Goal: Task Accomplishment & Management: Manage account settings

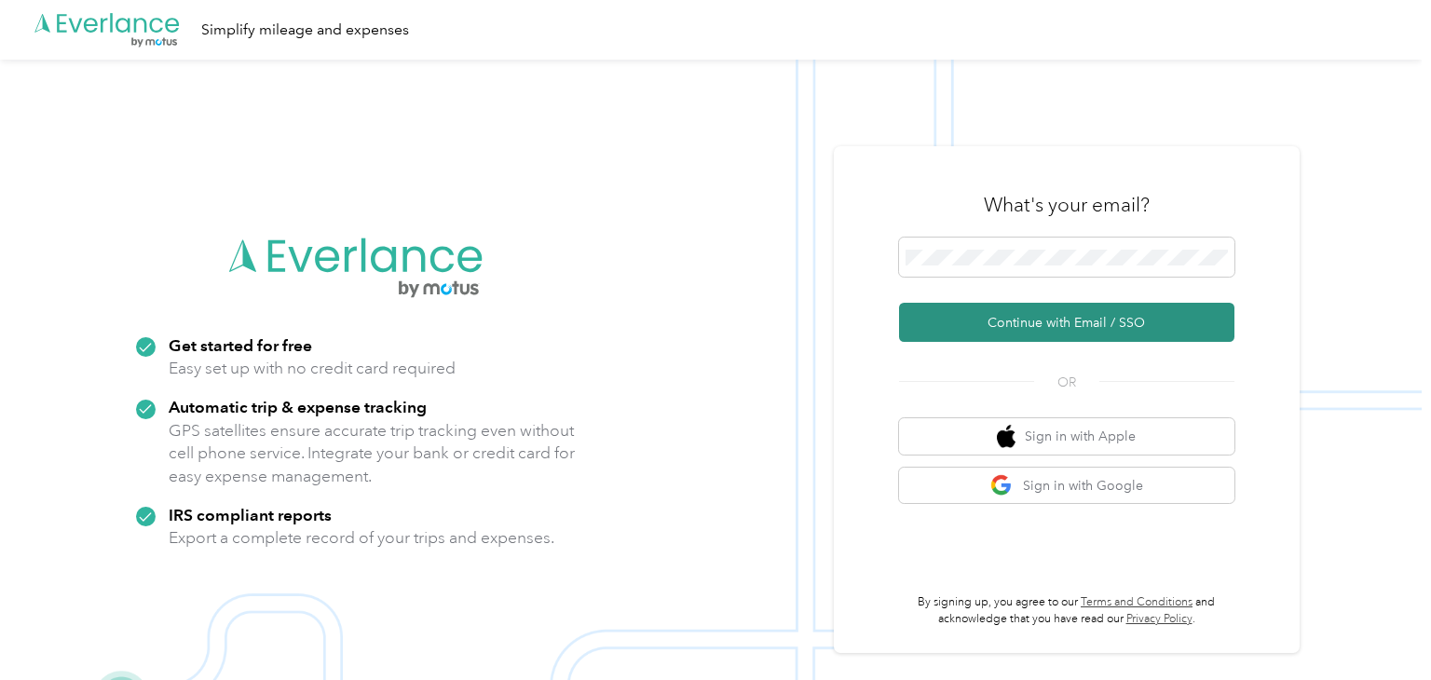
click at [1076, 322] on button "Continue with Email / SSO" at bounding box center [1066, 322] width 335 height 39
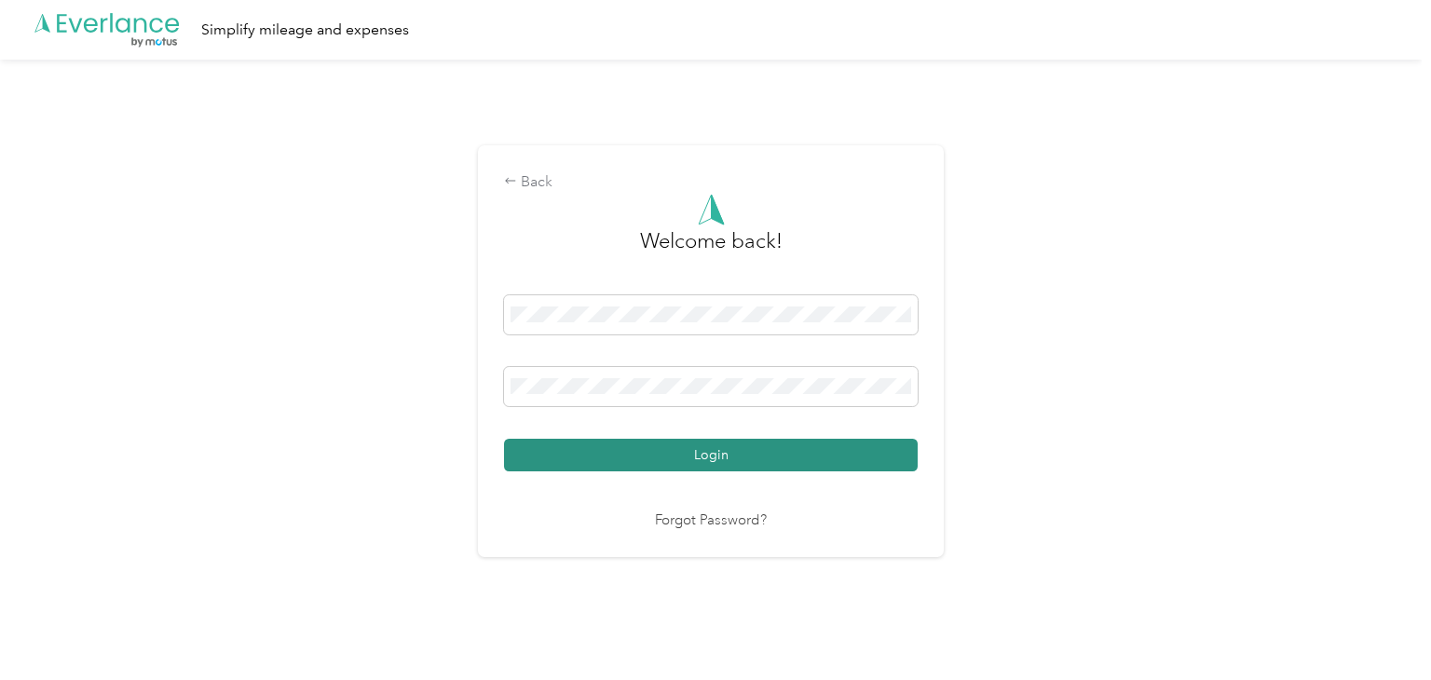
click at [704, 458] on button "Login" at bounding box center [711, 455] width 414 height 33
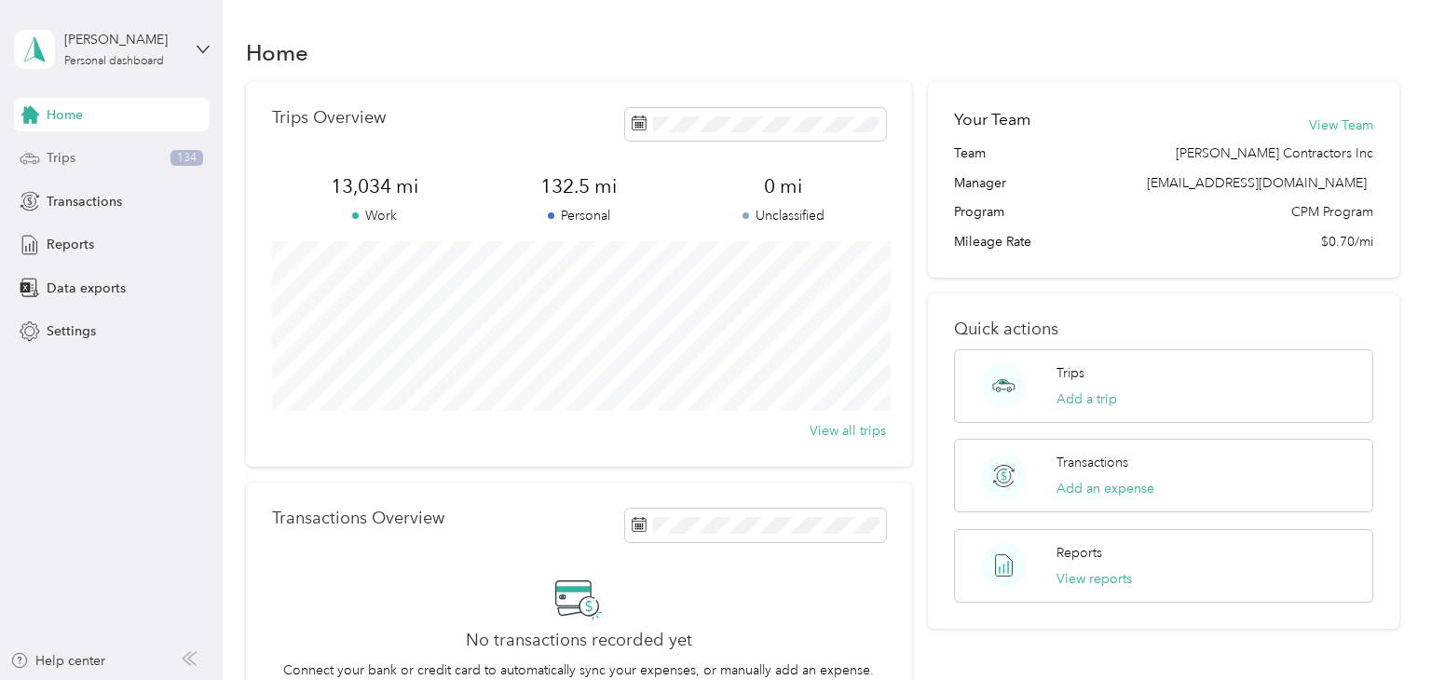
click at [52, 168] on span "Trips" at bounding box center [61, 158] width 29 height 20
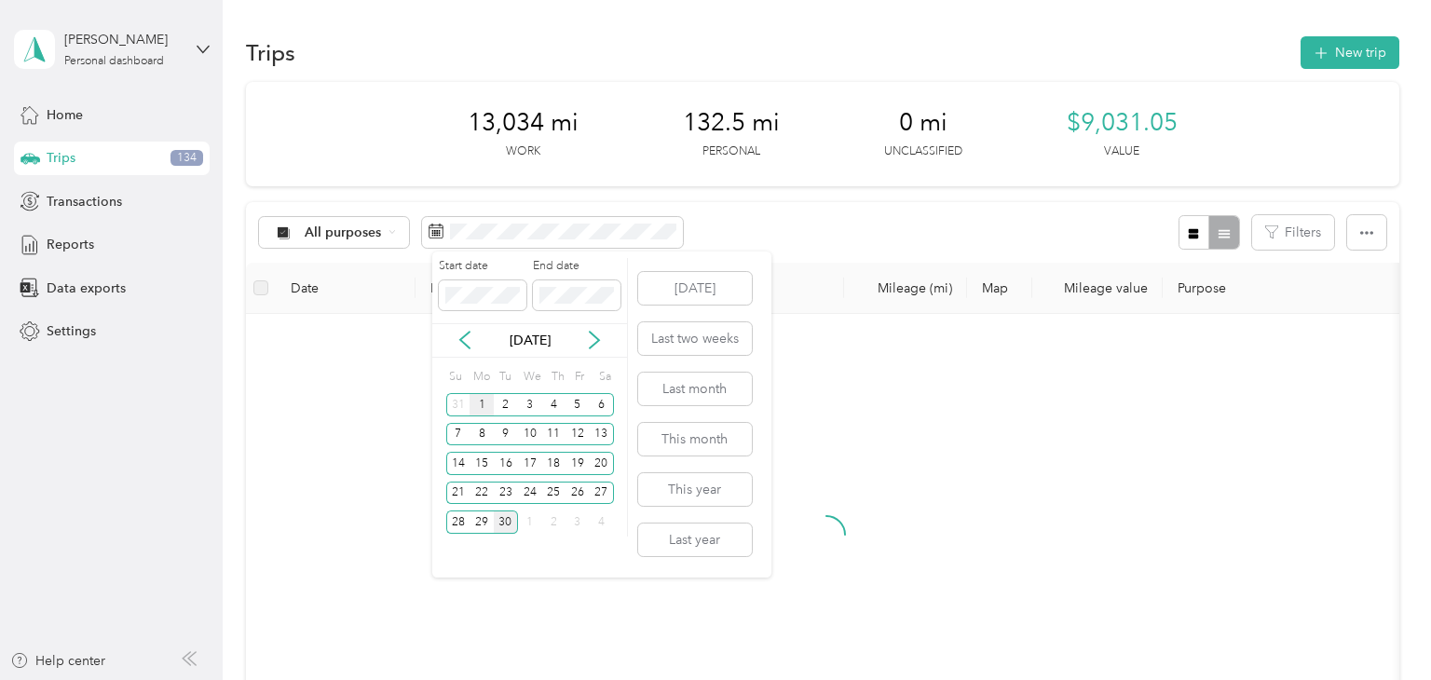
click at [484, 403] on div "1" at bounding box center [482, 404] width 24 height 23
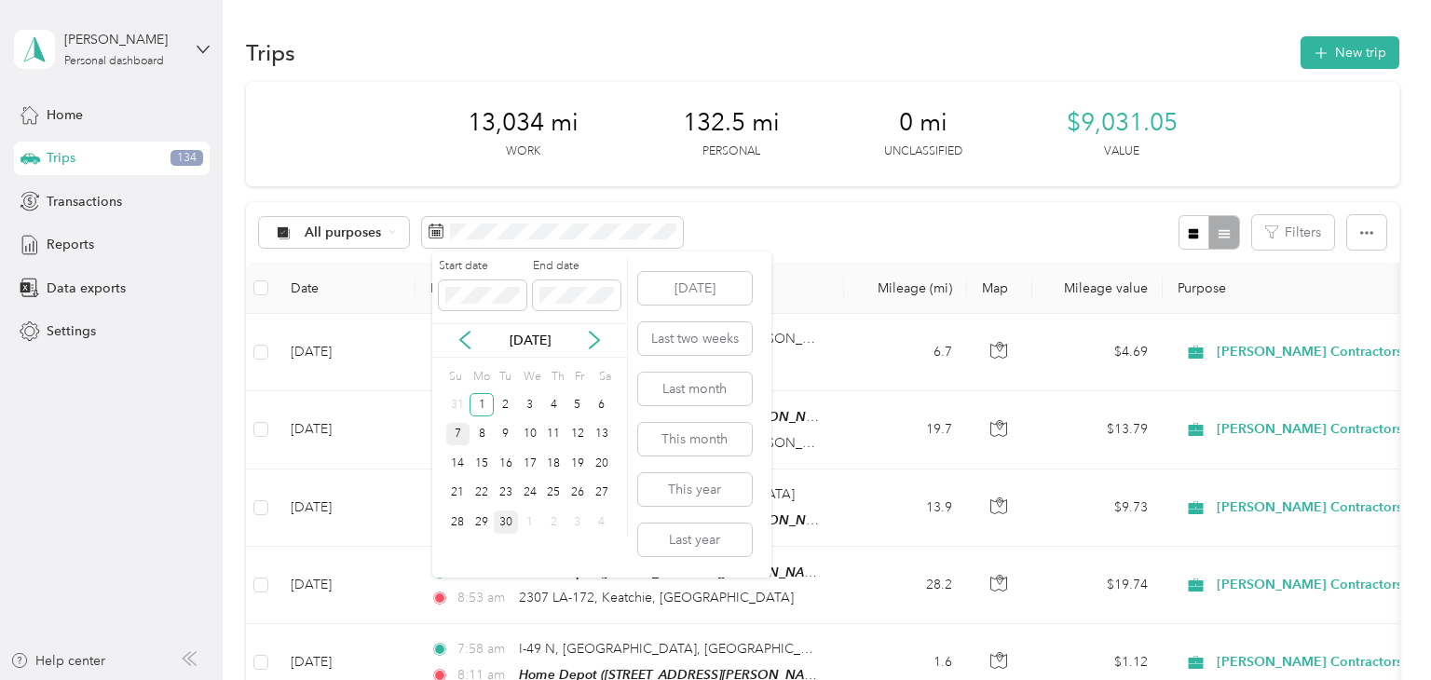
click at [457, 434] on div "7" at bounding box center [458, 434] width 24 height 23
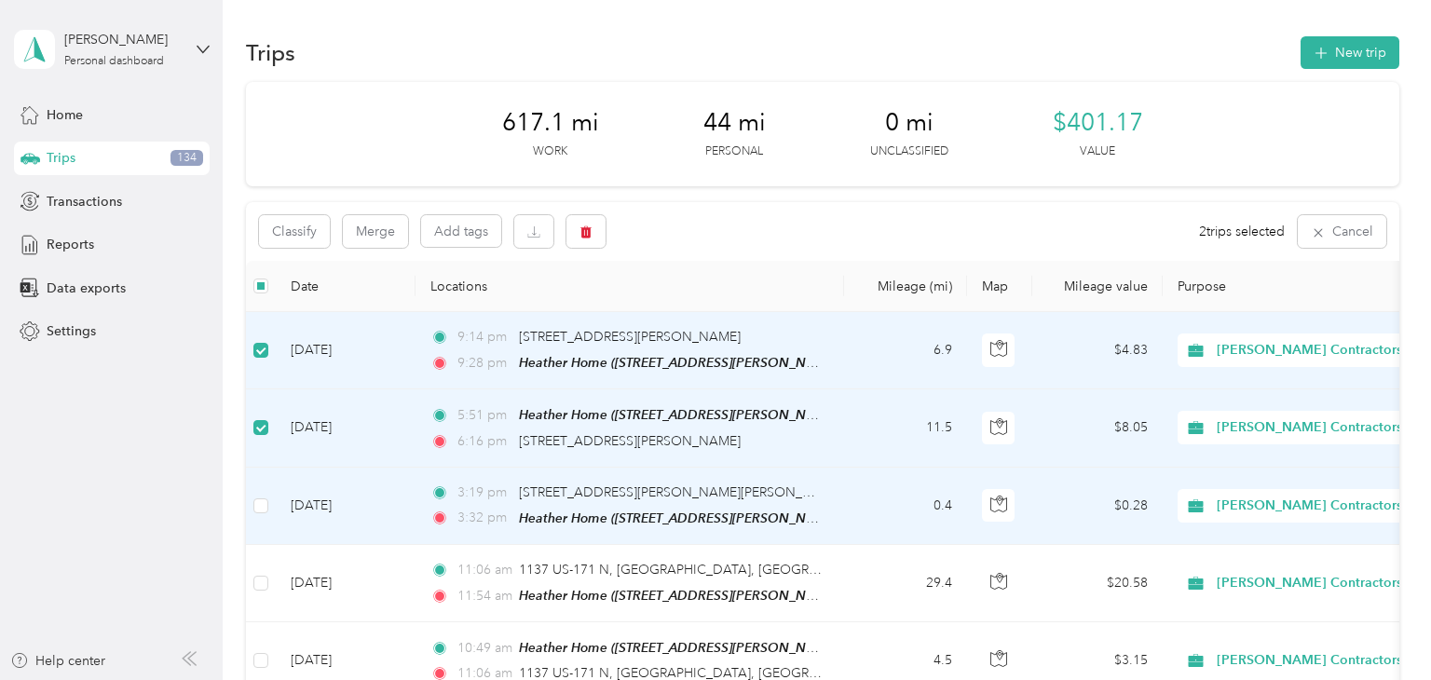
click at [258, 535] on td at bounding box center [261, 506] width 30 height 77
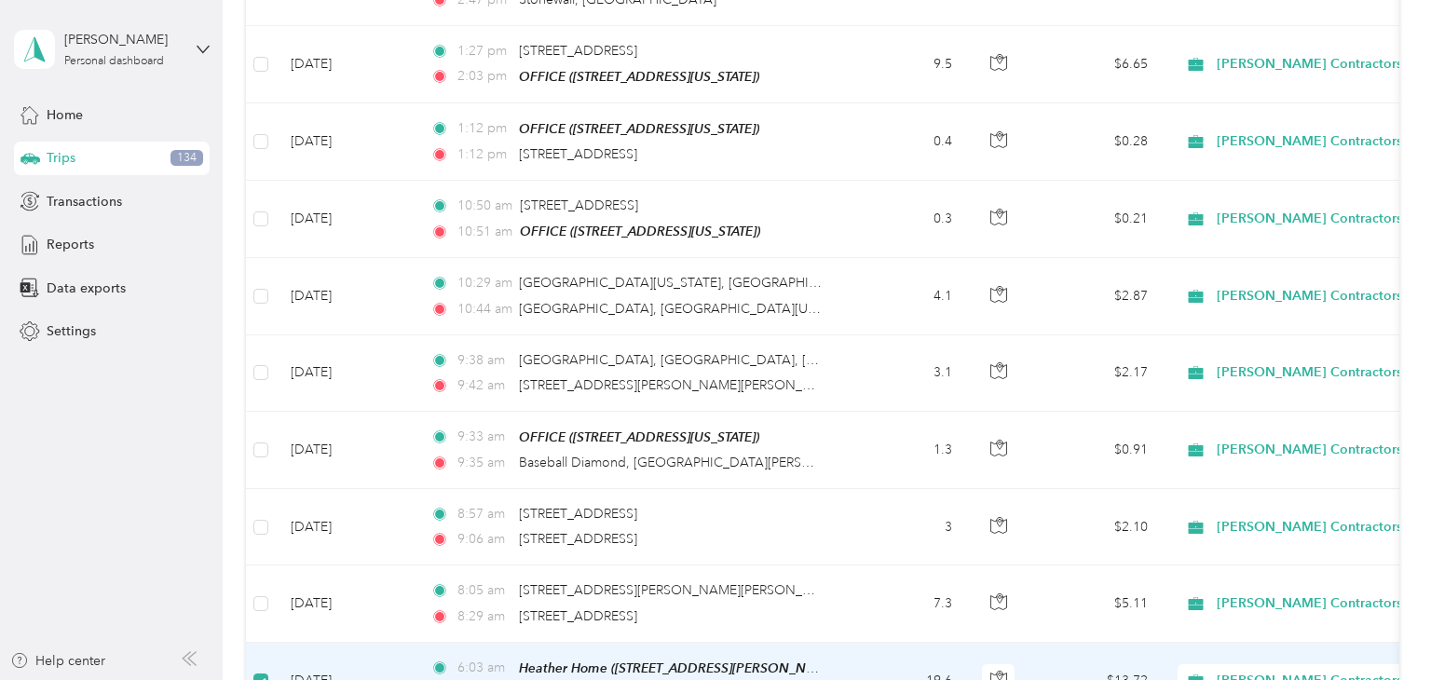
scroll to position [2020, 0]
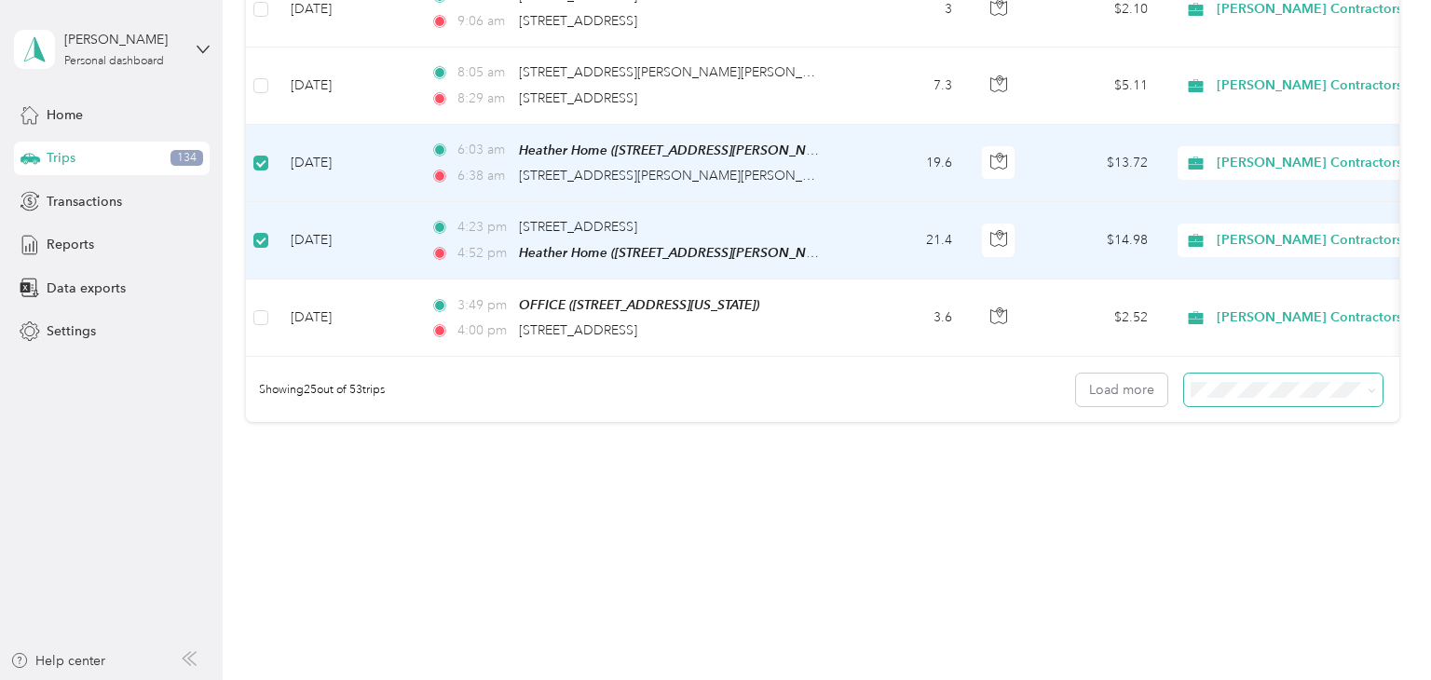
click at [1218, 402] on span at bounding box center [1283, 390] width 198 height 33
click at [1262, 498] on span "100 per load" at bounding box center [1245, 490] width 76 height 16
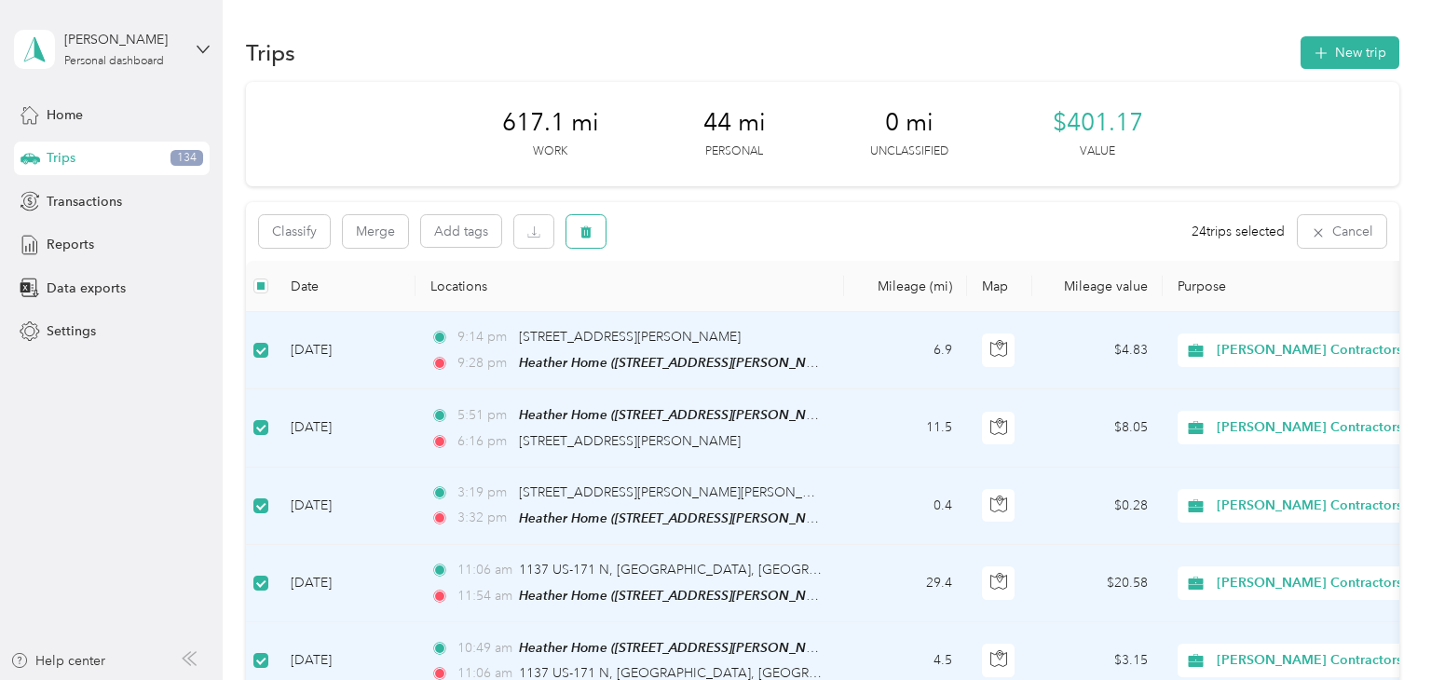
click at [593, 229] on icon "button" at bounding box center [586, 231] width 13 height 13
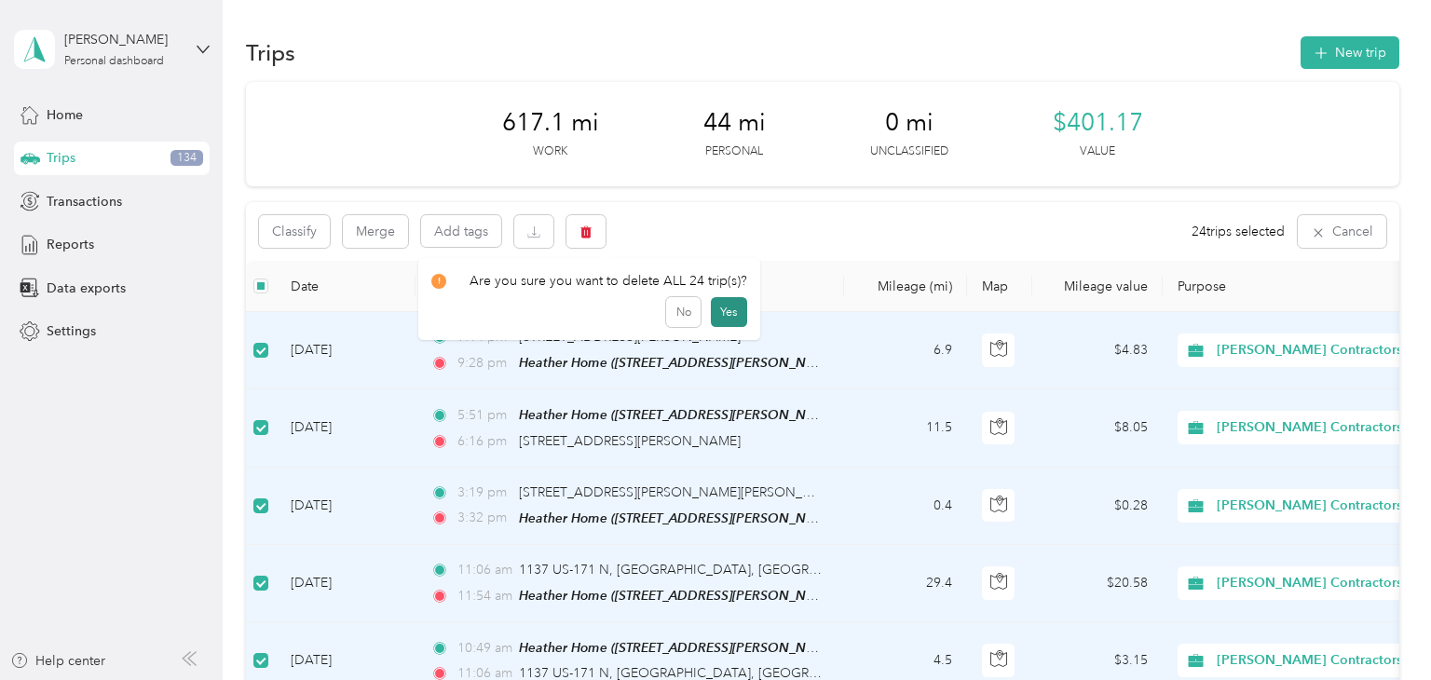
click at [747, 312] on button "Yes" at bounding box center [729, 312] width 36 height 30
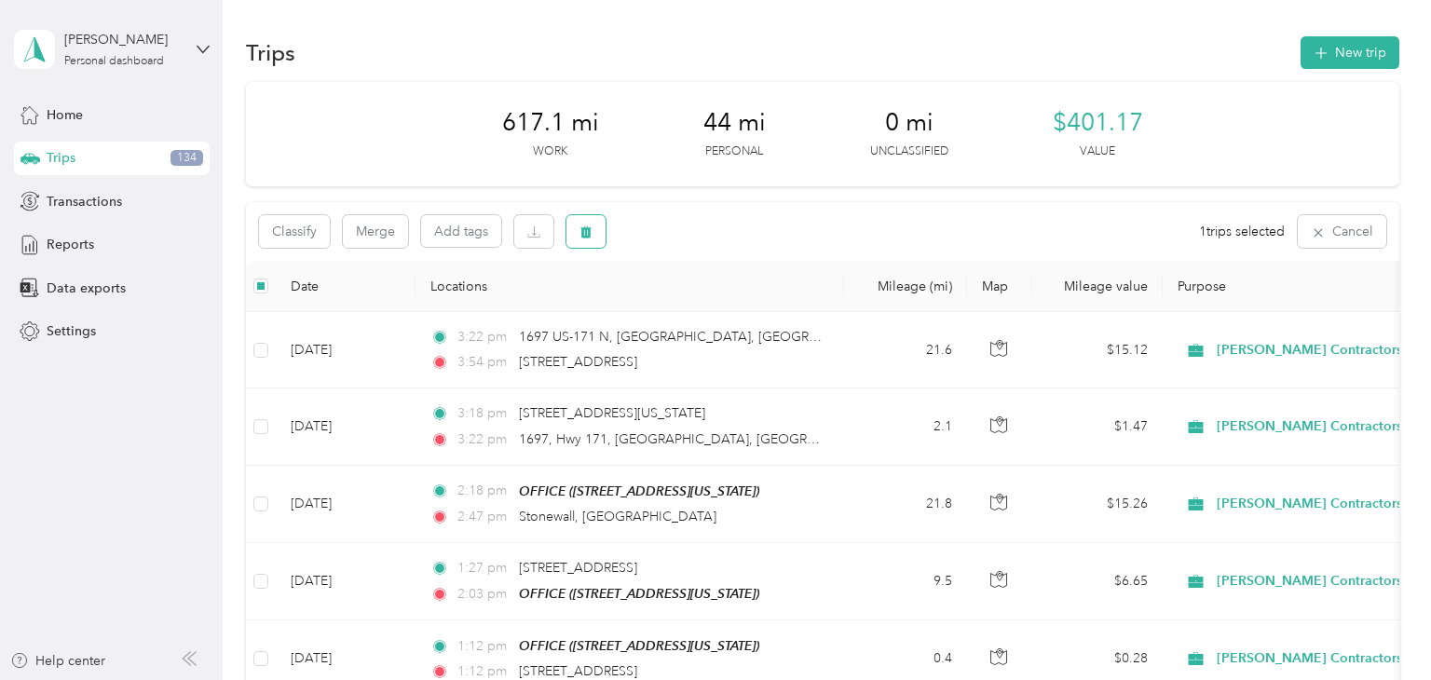
click at [593, 228] on icon "button" at bounding box center [586, 231] width 13 height 13
click at [744, 323] on button "Yes" at bounding box center [725, 312] width 36 height 30
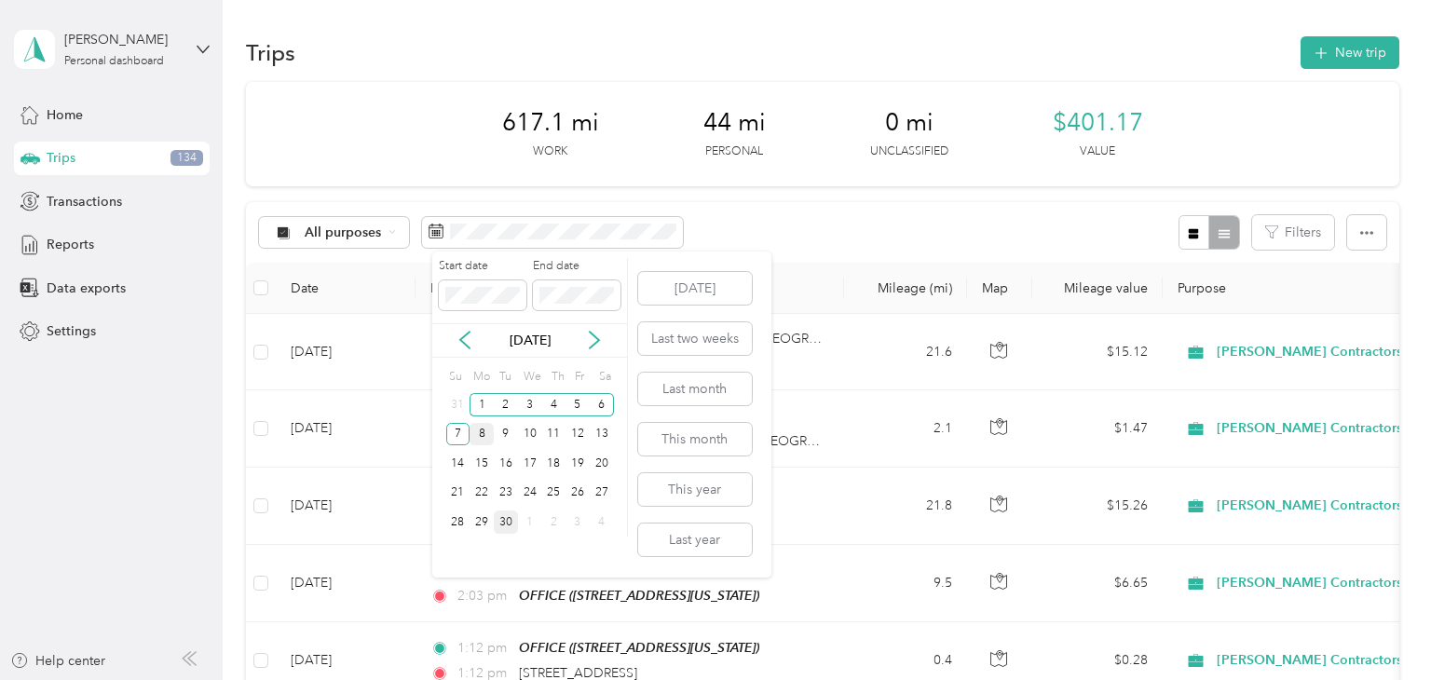
click at [485, 439] on div "8" at bounding box center [482, 434] width 24 height 23
click at [462, 466] on div "14" at bounding box center [458, 463] width 24 height 23
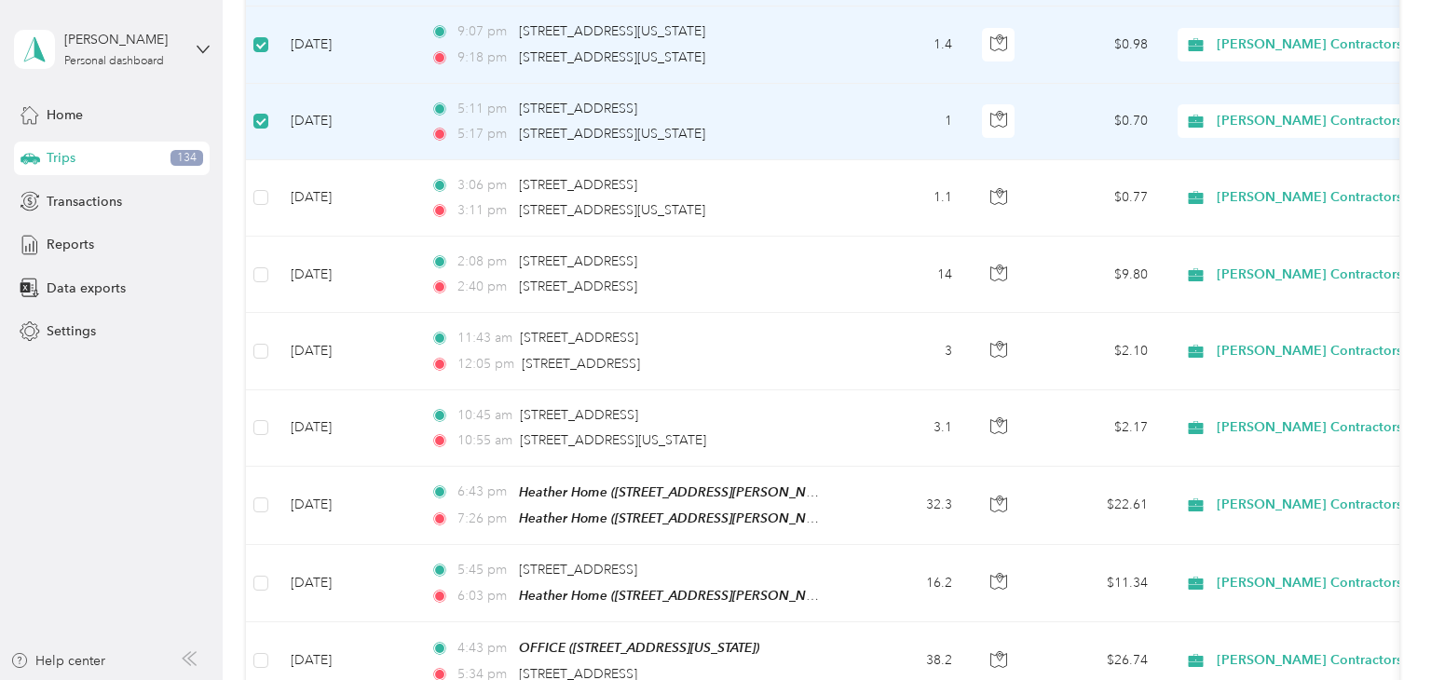
scroll to position [700, 0]
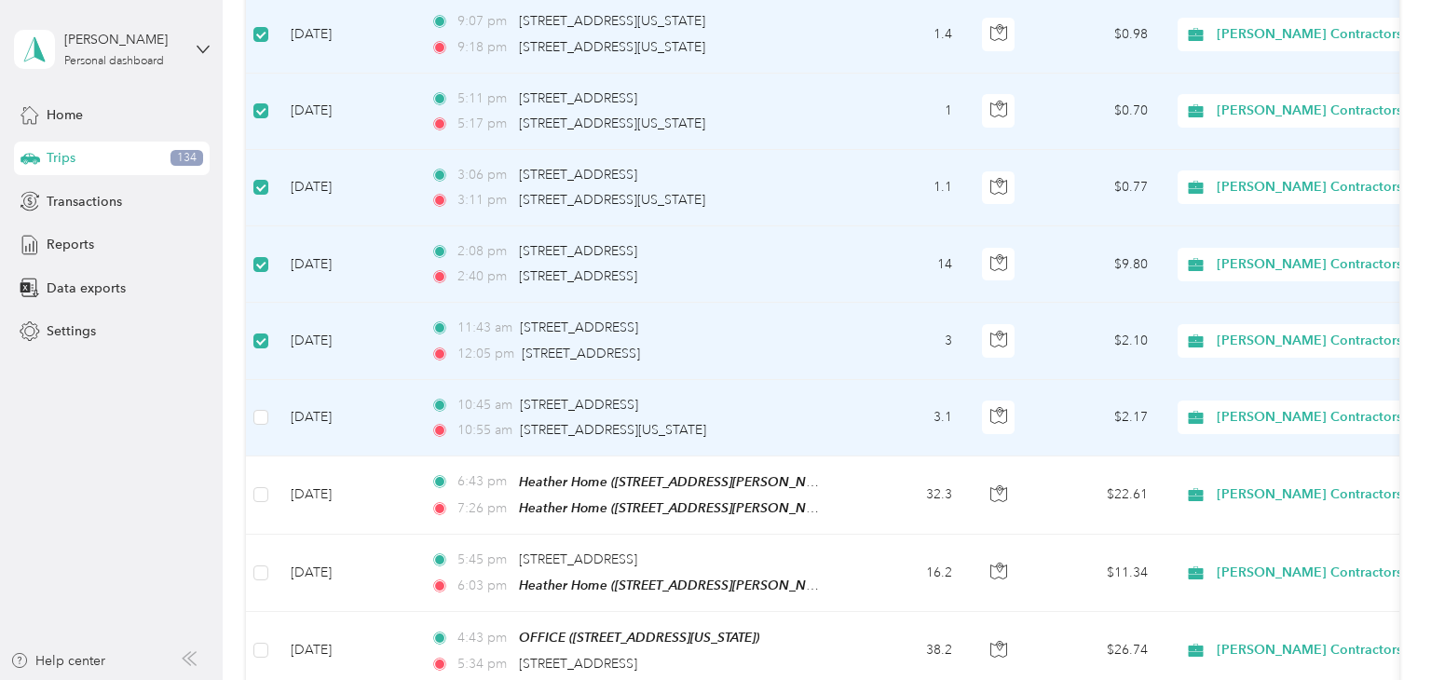
click at [253, 457] on td at bounding box center [261, 418] width 30 height 76
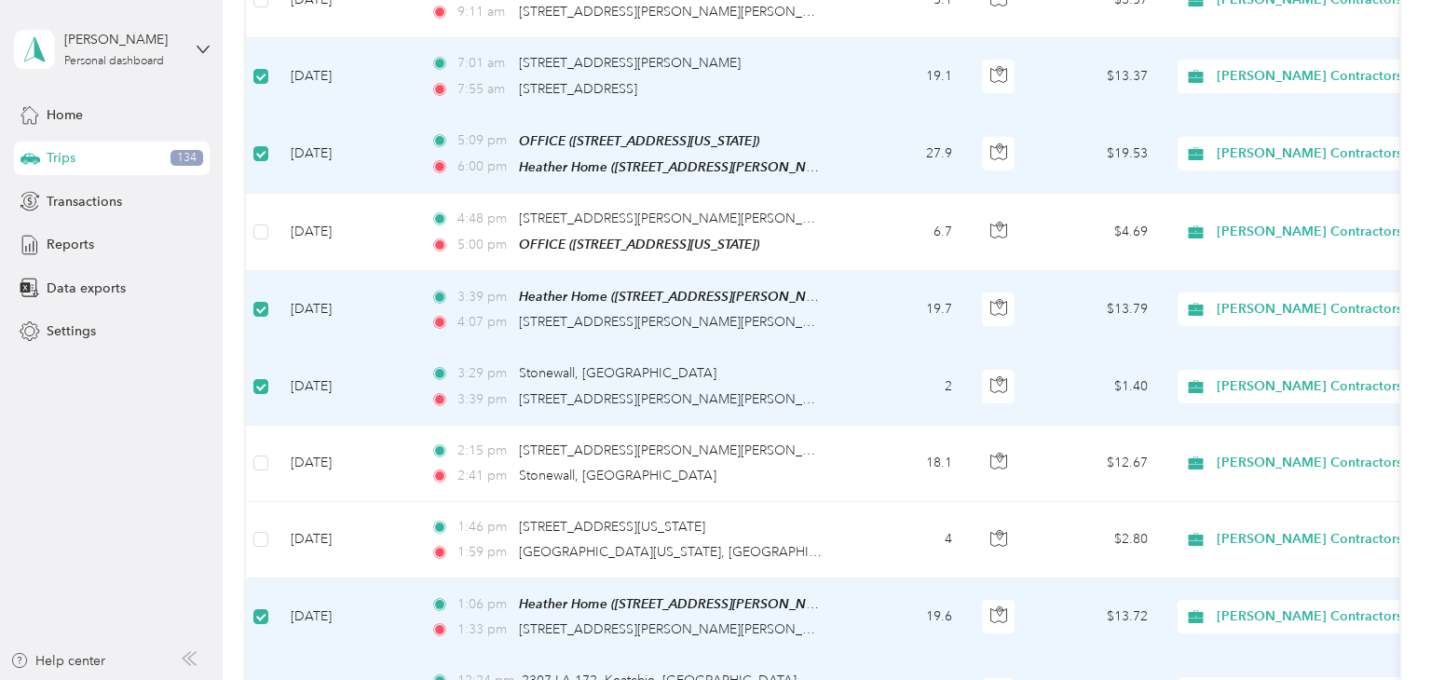
scroll to position [0, 0]
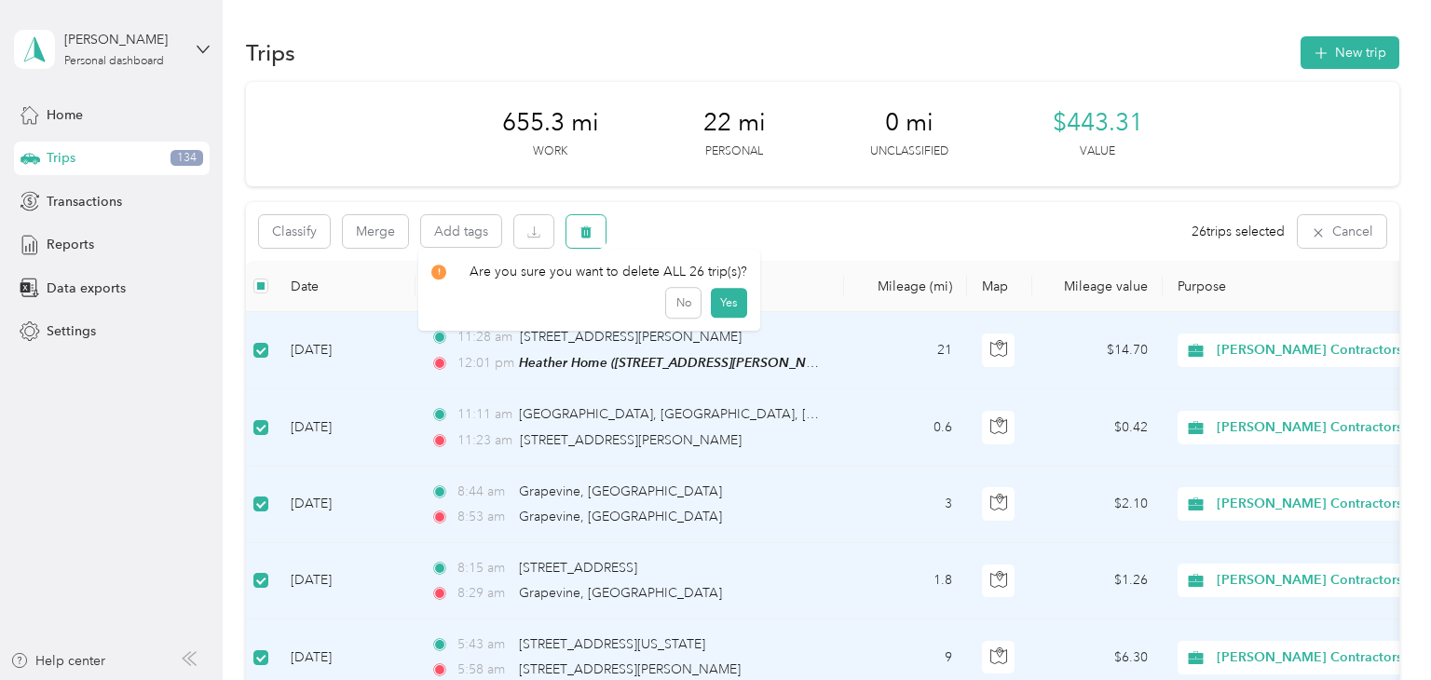
click at [593, 227] on icon "button" at bounding box center [586, 231] width 13 height 13
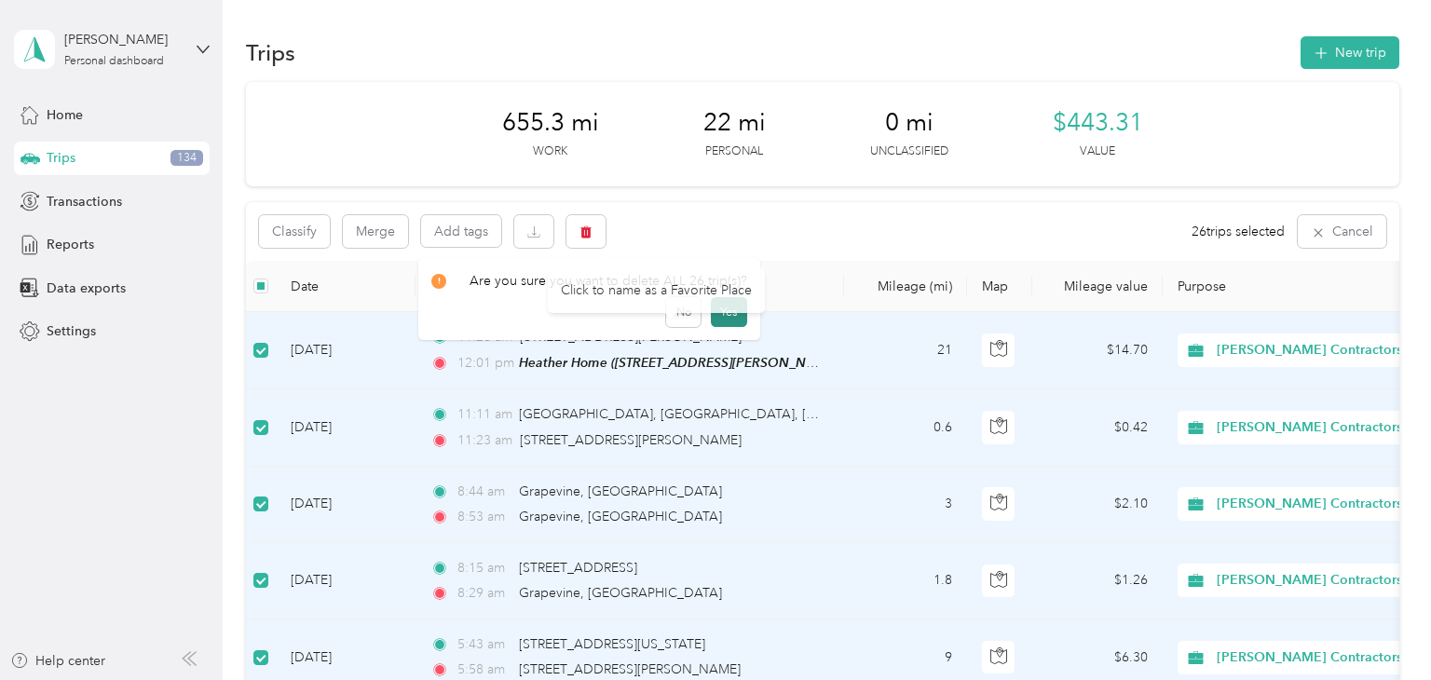
click at [747, 324] on button "Yes" at bounding box center [729, 312] width 36 height 30
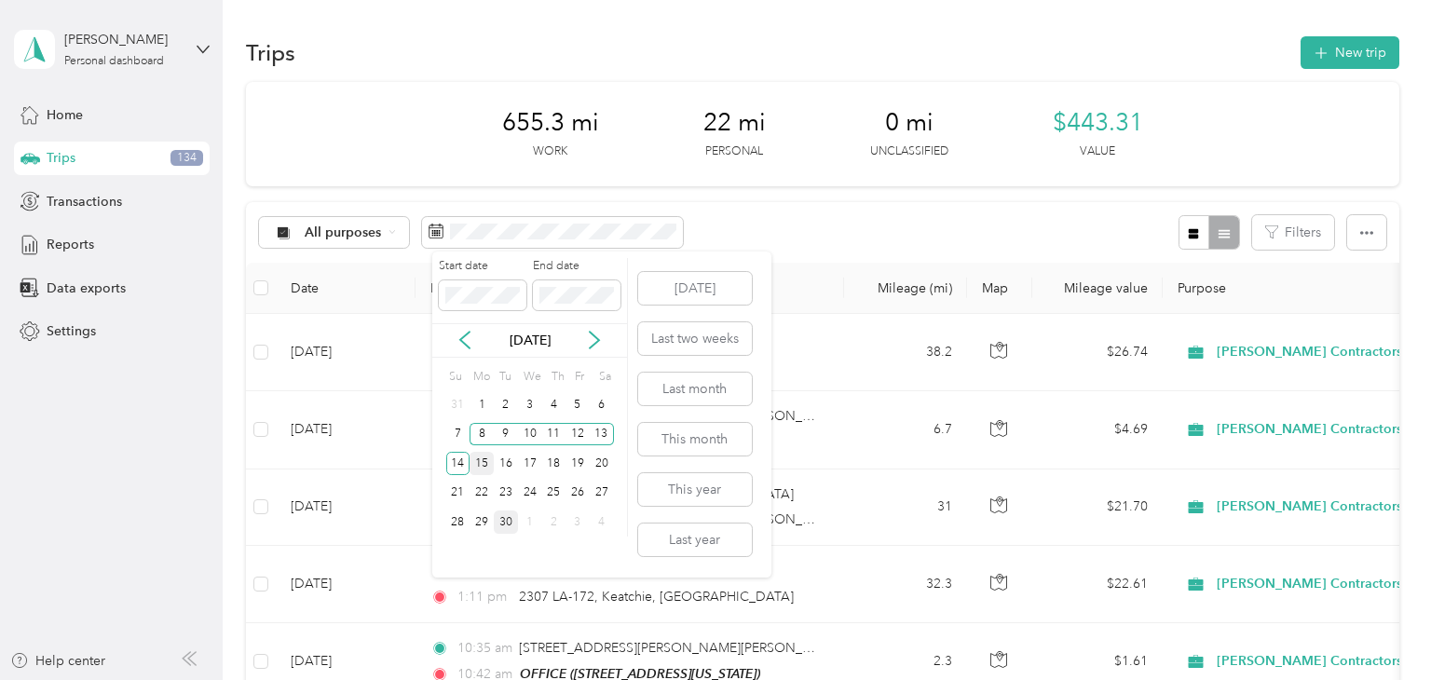
click at [478, 461] on div "15" at bounding box center [482, 463] width 24 height 23
click at [457, 496] on div "21" at bounding box center [458, 493] width 24 height 23
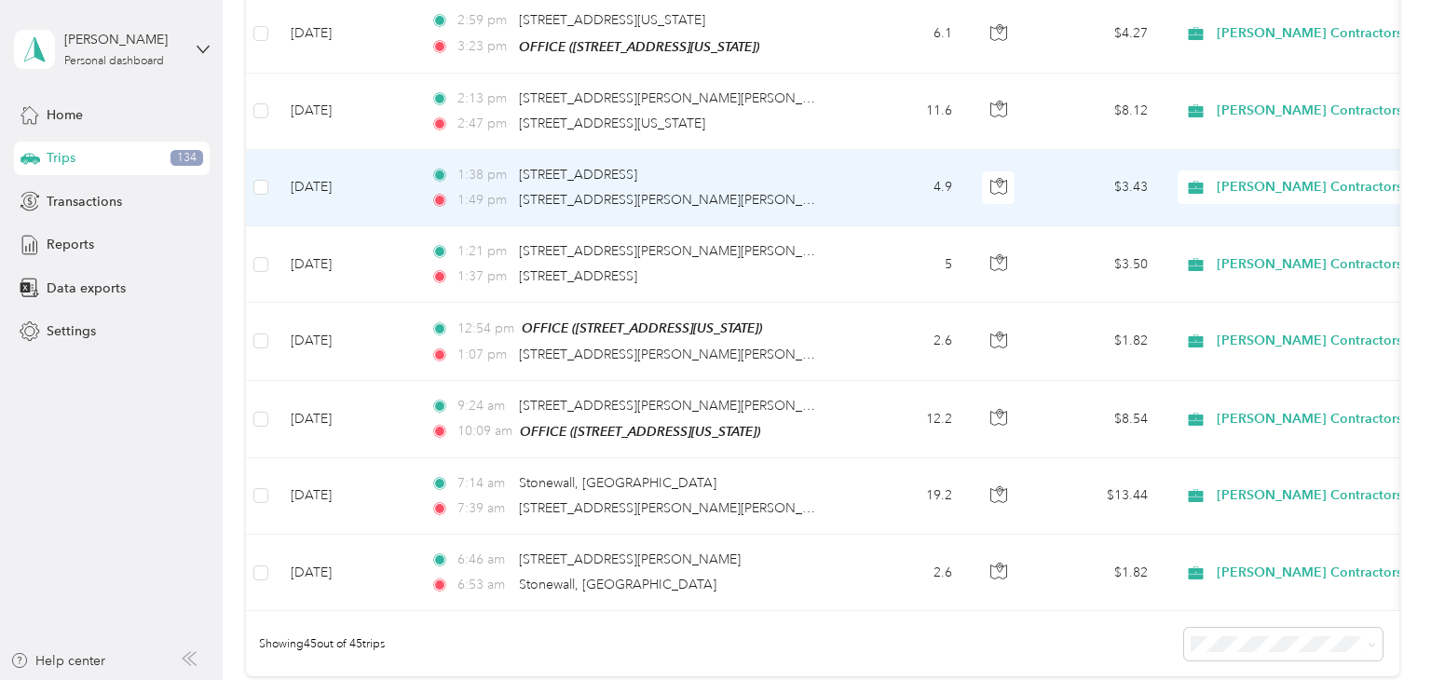
scroll to position [3666, 0]
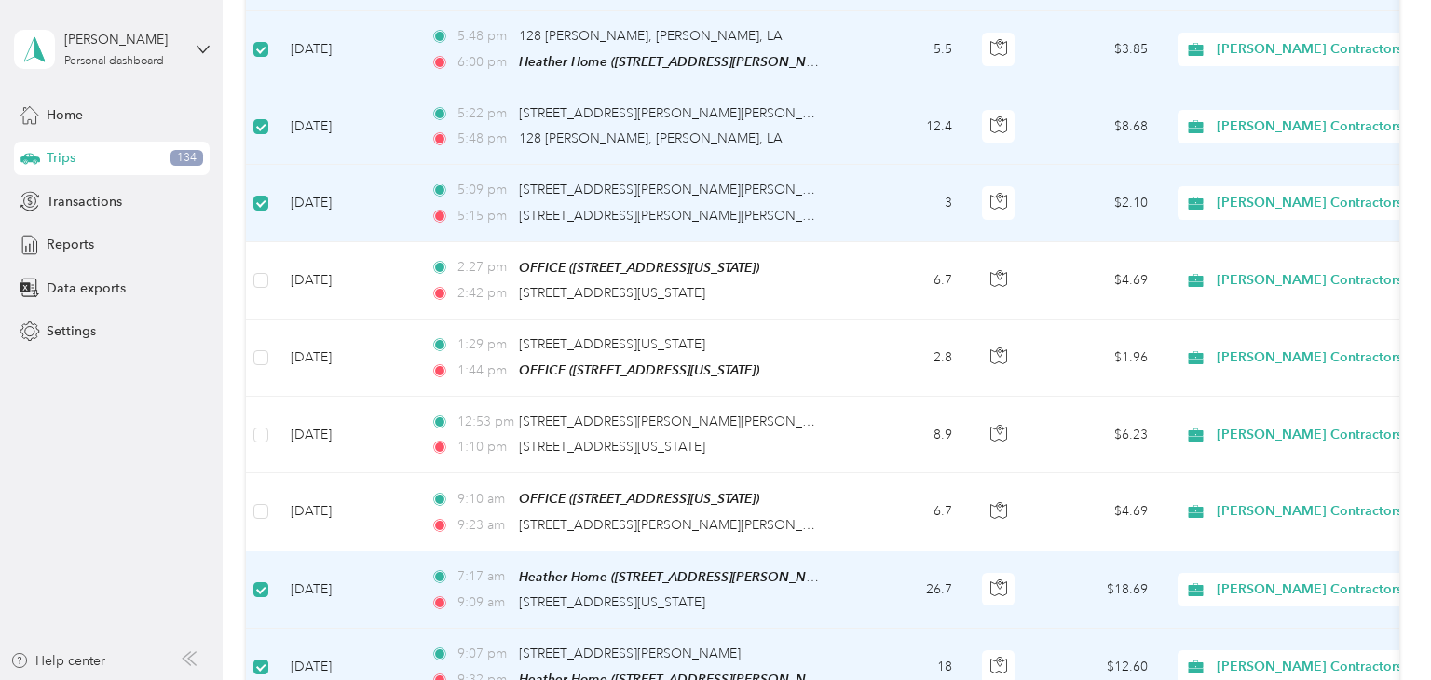
scroll to position [0, 0]
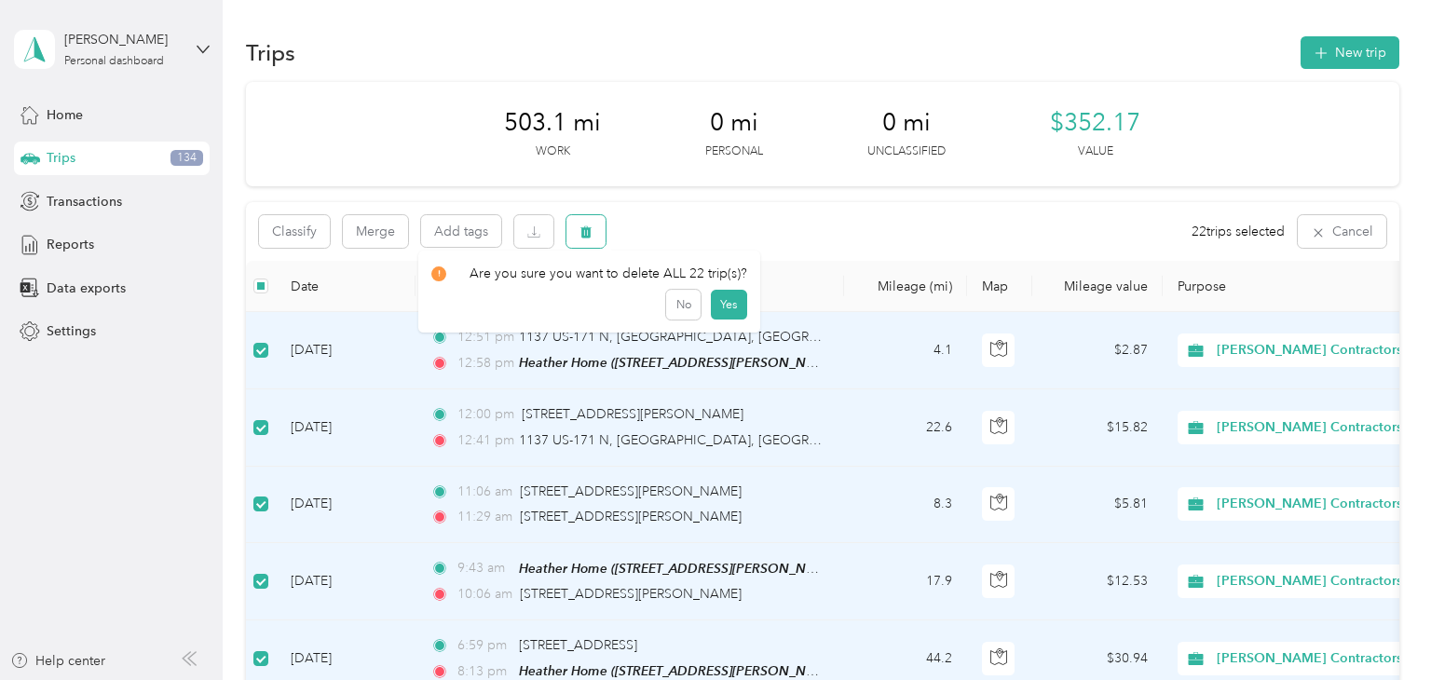
click at [606, 236] on button "button" at bounding box center [585, 231] width 39 height 33
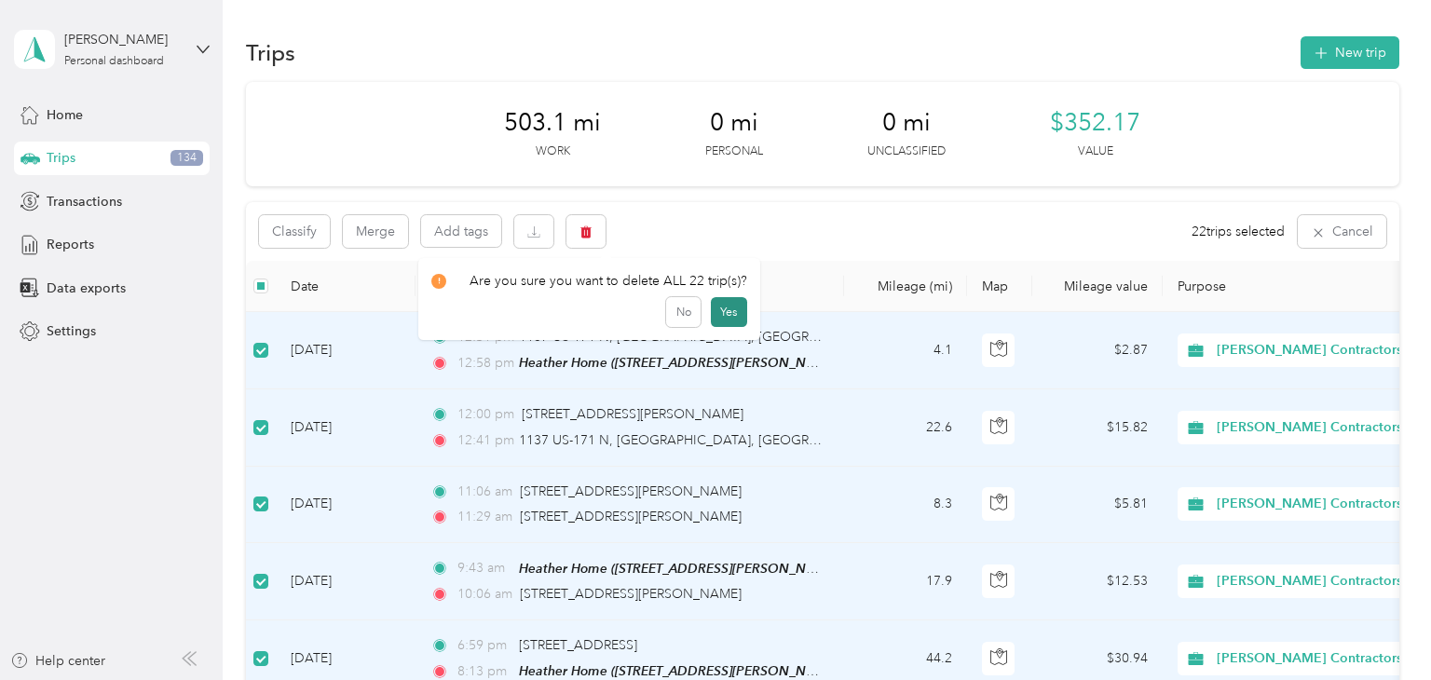
click at [747, 315] on button "Yes" at bounding box center [729, 312] width 36 height 30
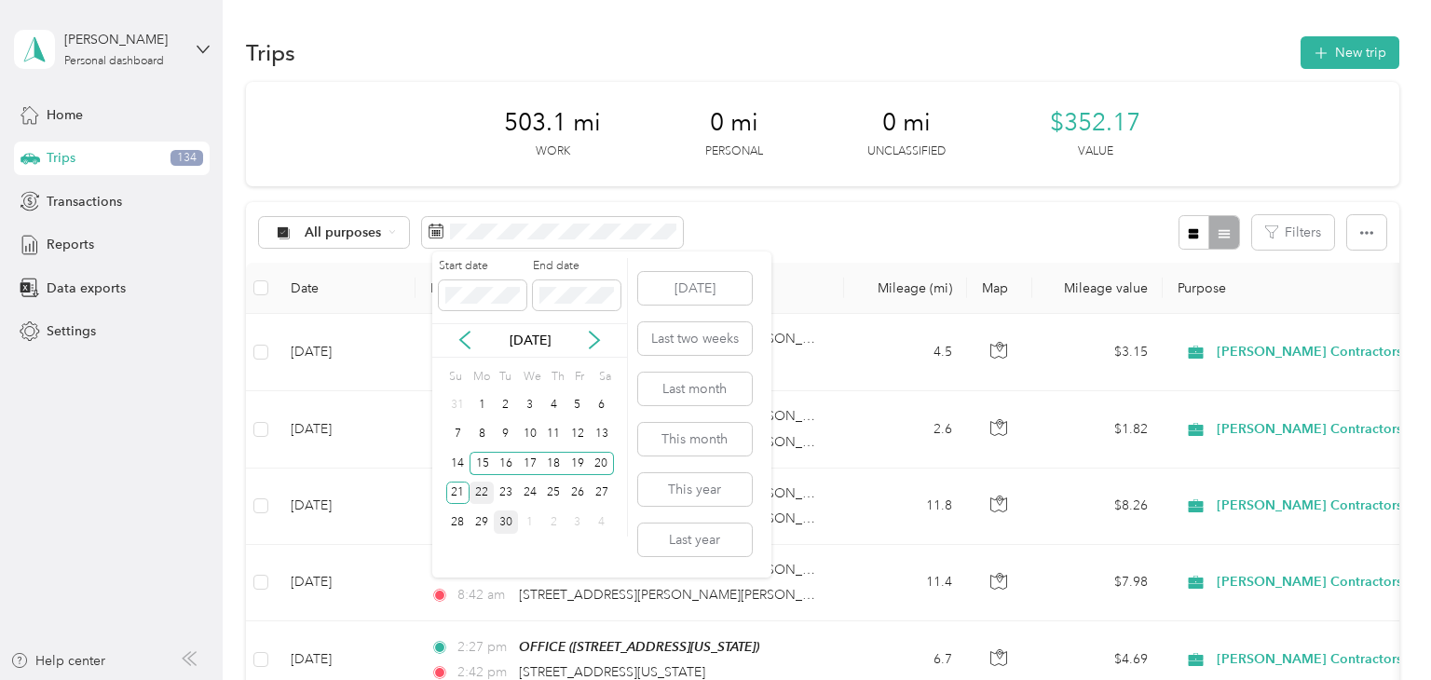
click at [485, 498] on div "22" at bounding box center [482, 493] width 24 height 23
click at [457, 528] on div "28" at bounding box center [458, 522] width 24 height 23
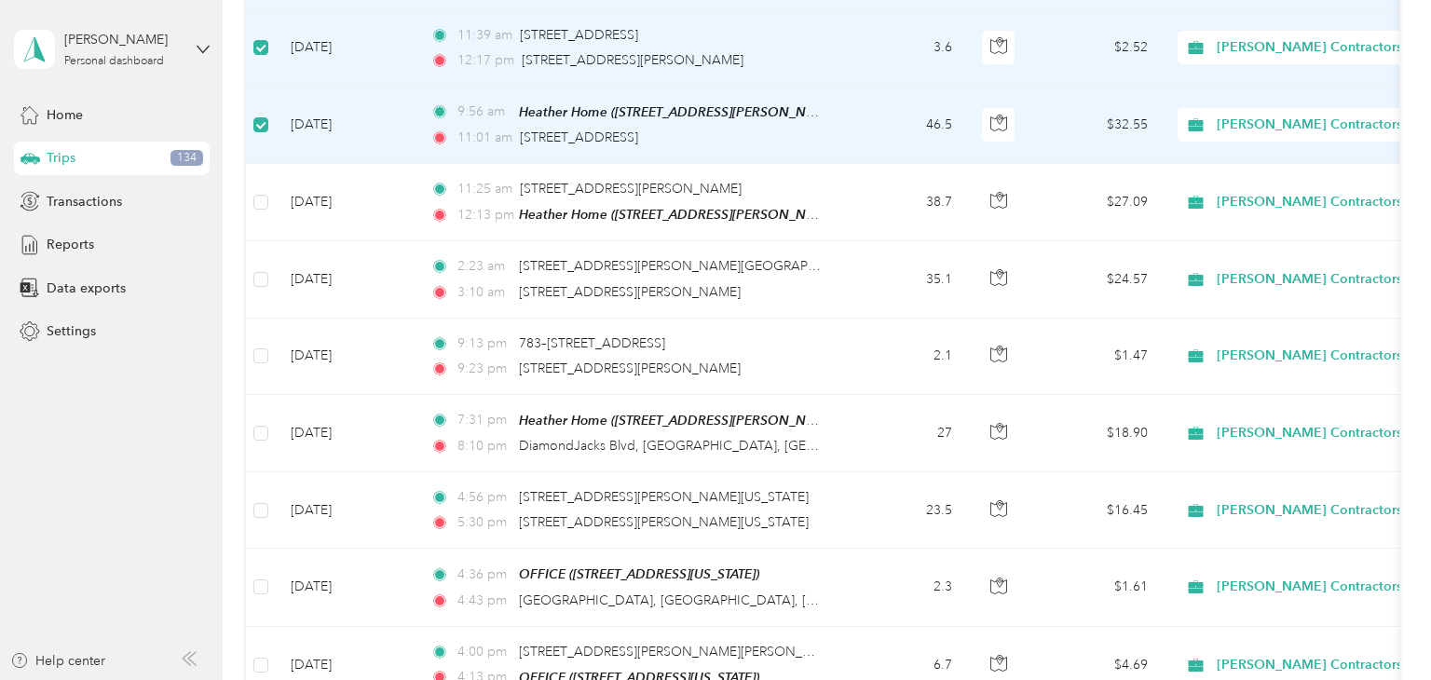
scroll to position [487, 0]
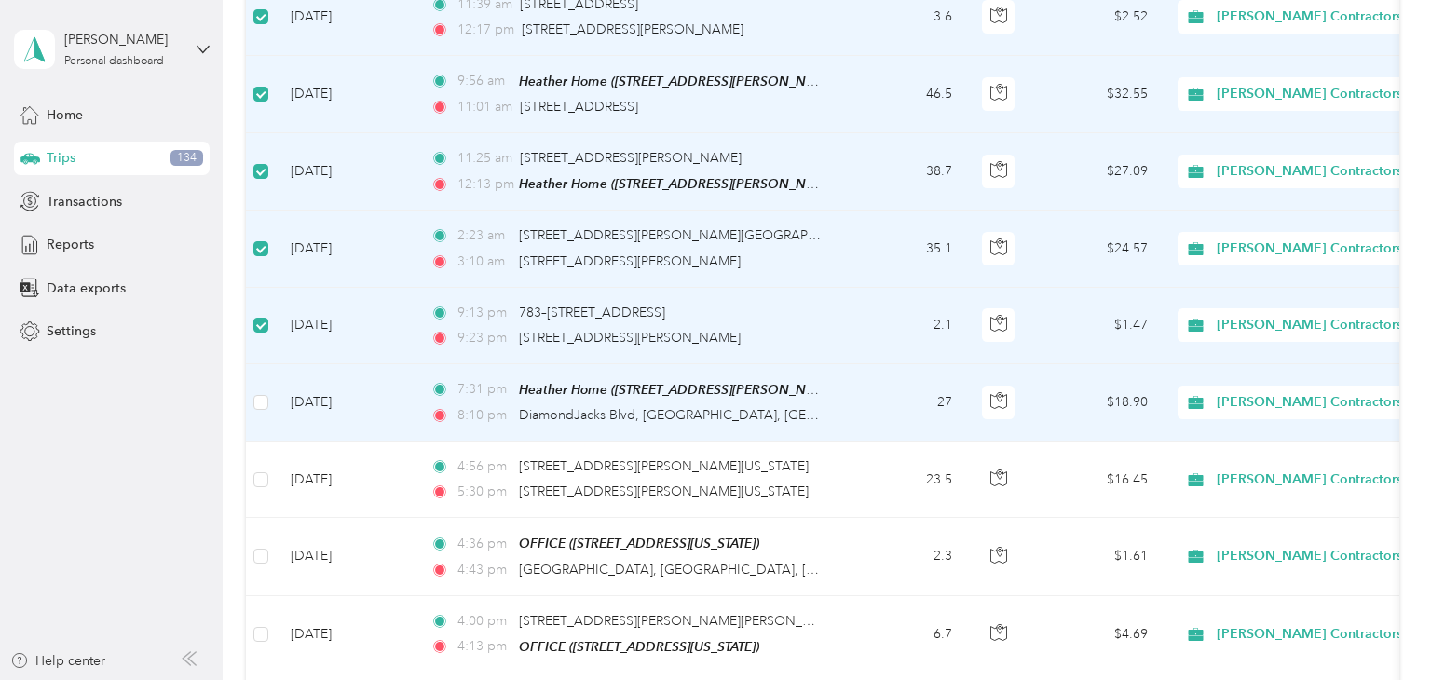
click at [252, 442] on td at bounding box center [261, 402] width 30 height 77
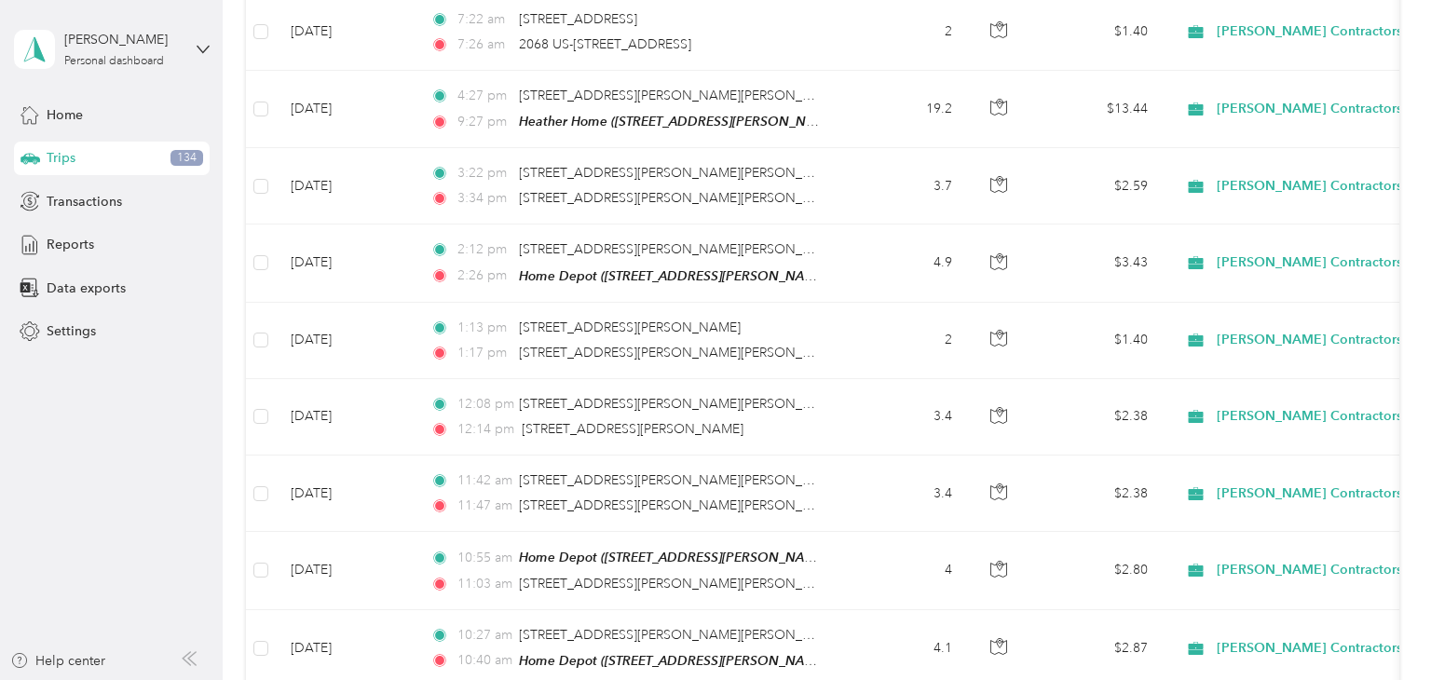
scroll to position [2326, 0]
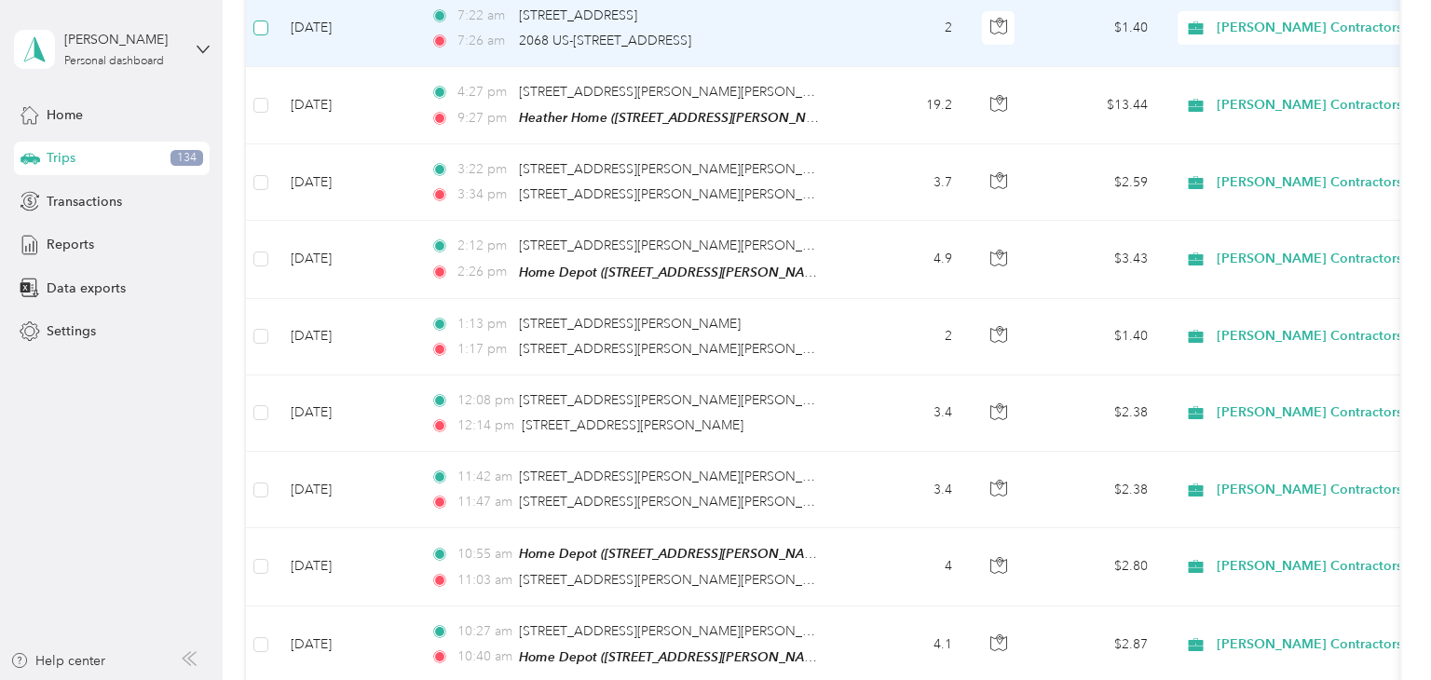
click at [257, 38] on label at bounding box center [260, 28] width 15 height 20
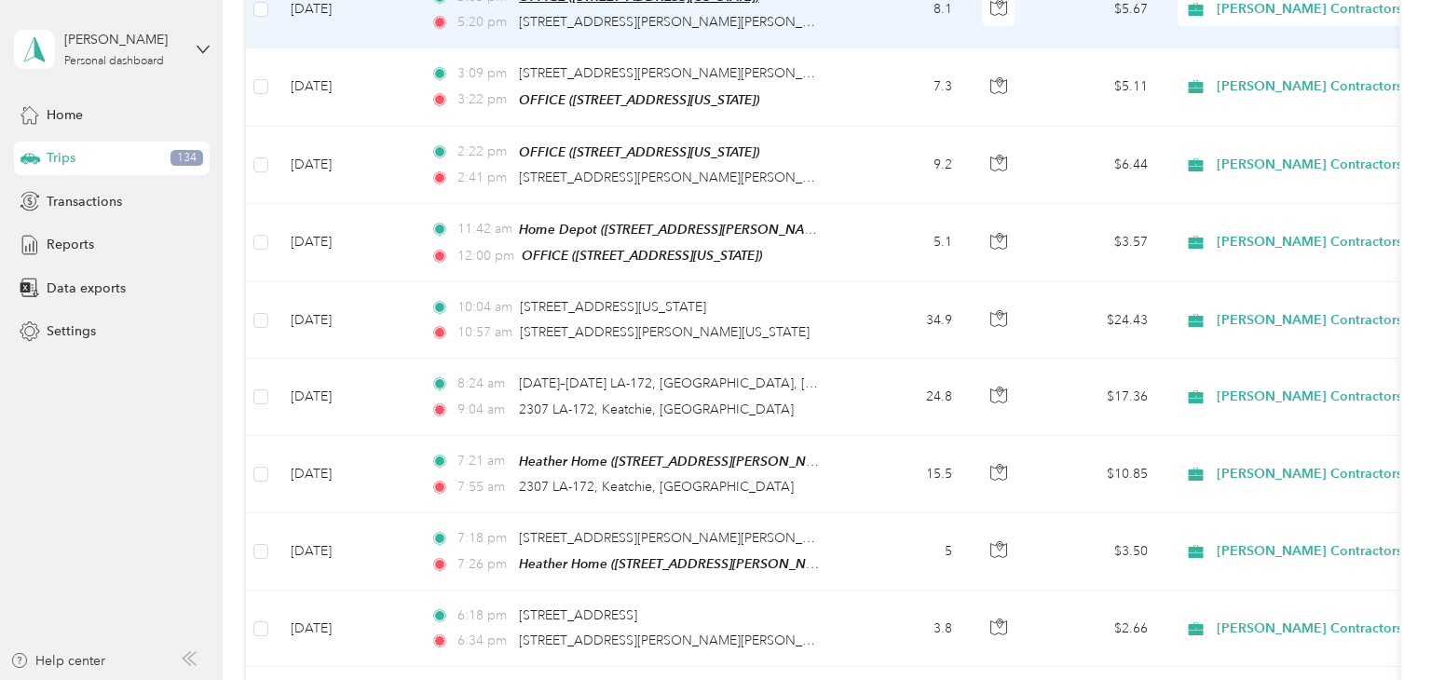
scroll to position [0, 0]
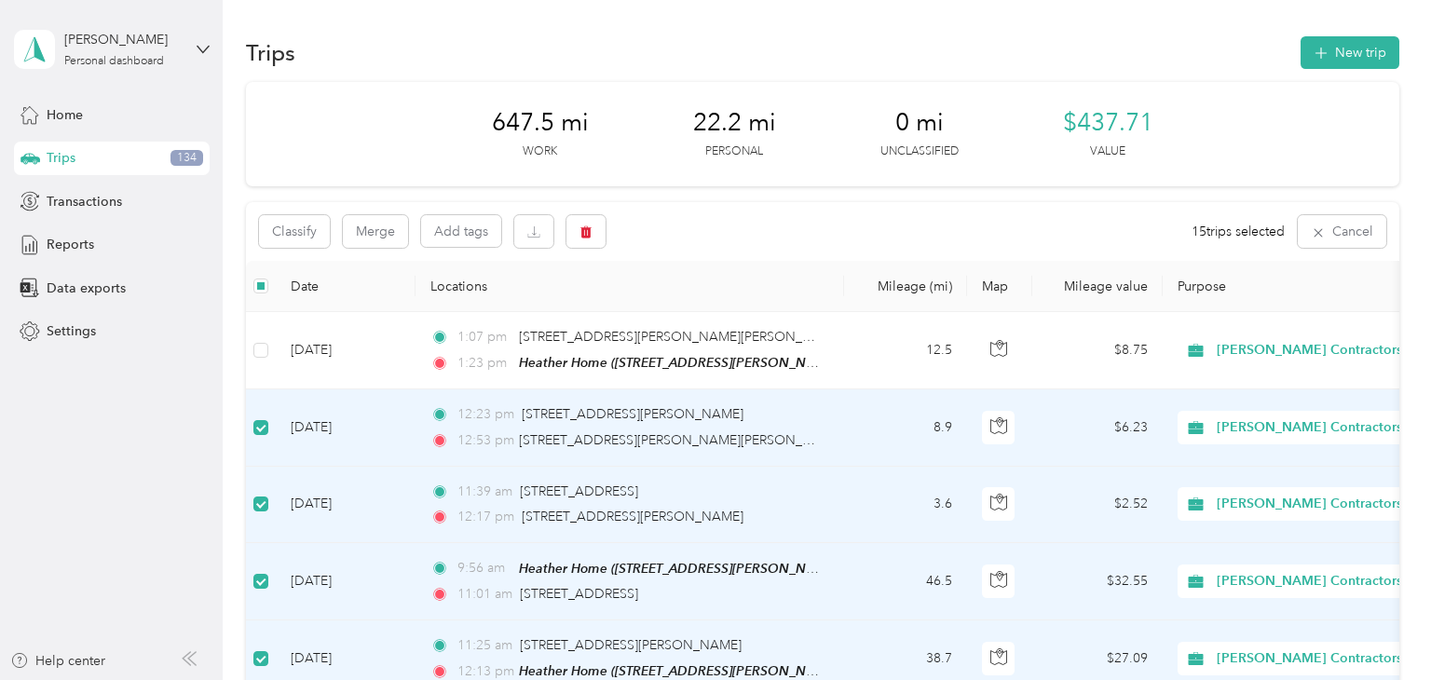
click at [81, 161] on div "Trips 134" at bounding box center [112, 159] width 196 height 34
click at [1325, 235] on icon "button" at bounding box center [1318, 232] width 15 height 15
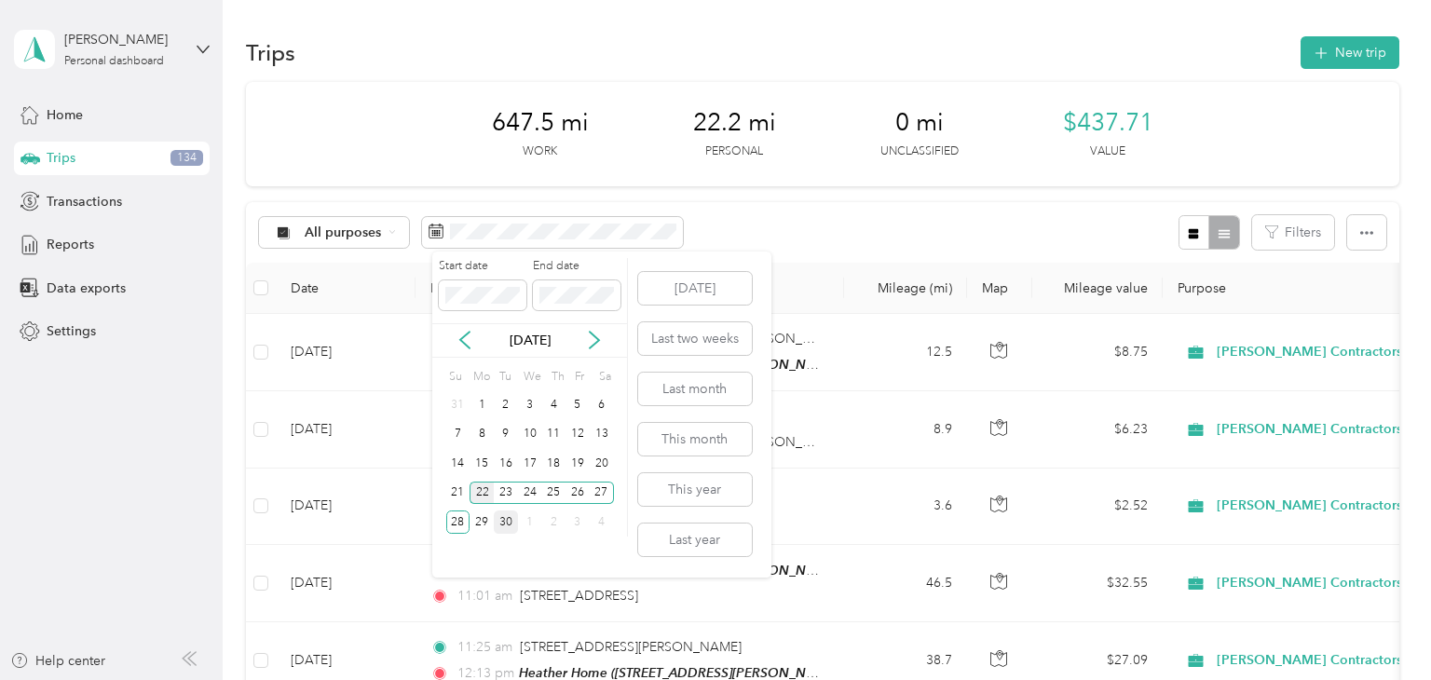
click at [481, 491] on div "22" at bounding box center [482, 493] width 24 height 23
click at [574, 492] on div "26" at bounding box center [578, 493] width 24 height 23
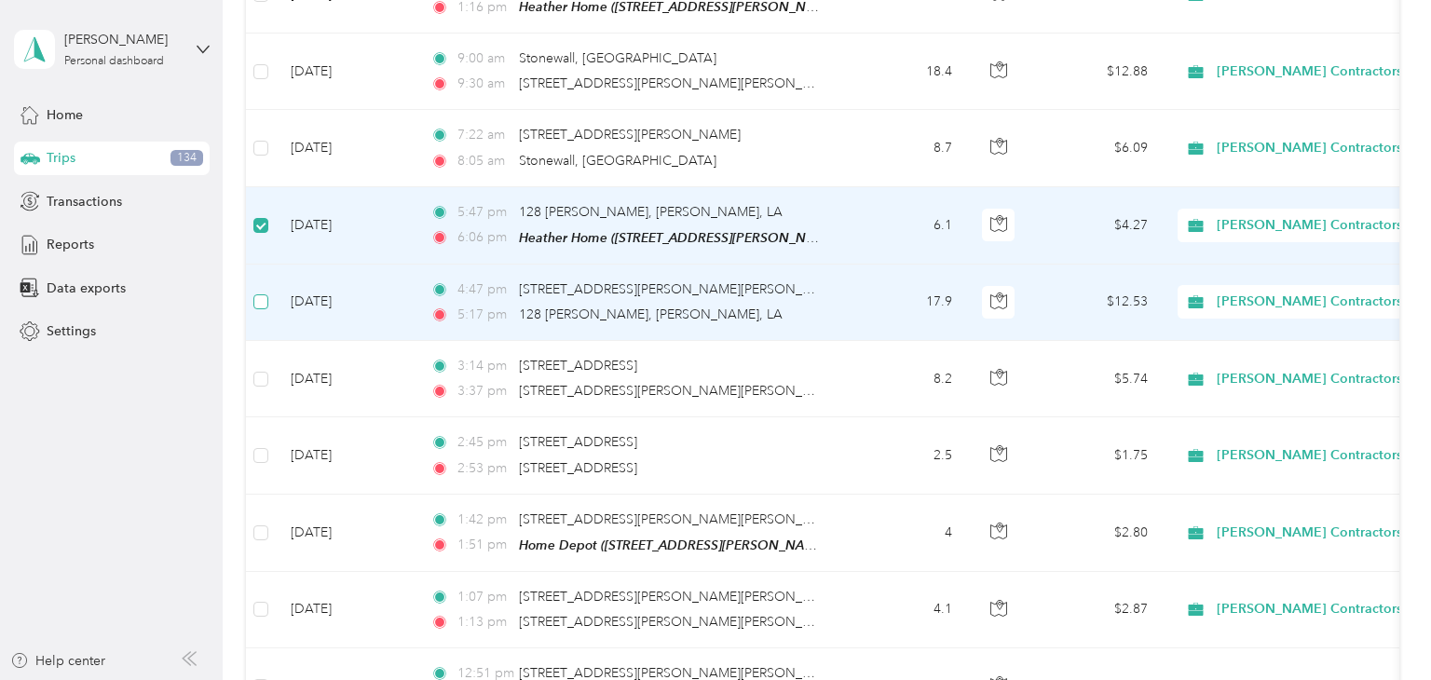
scroll to position [897, 0]
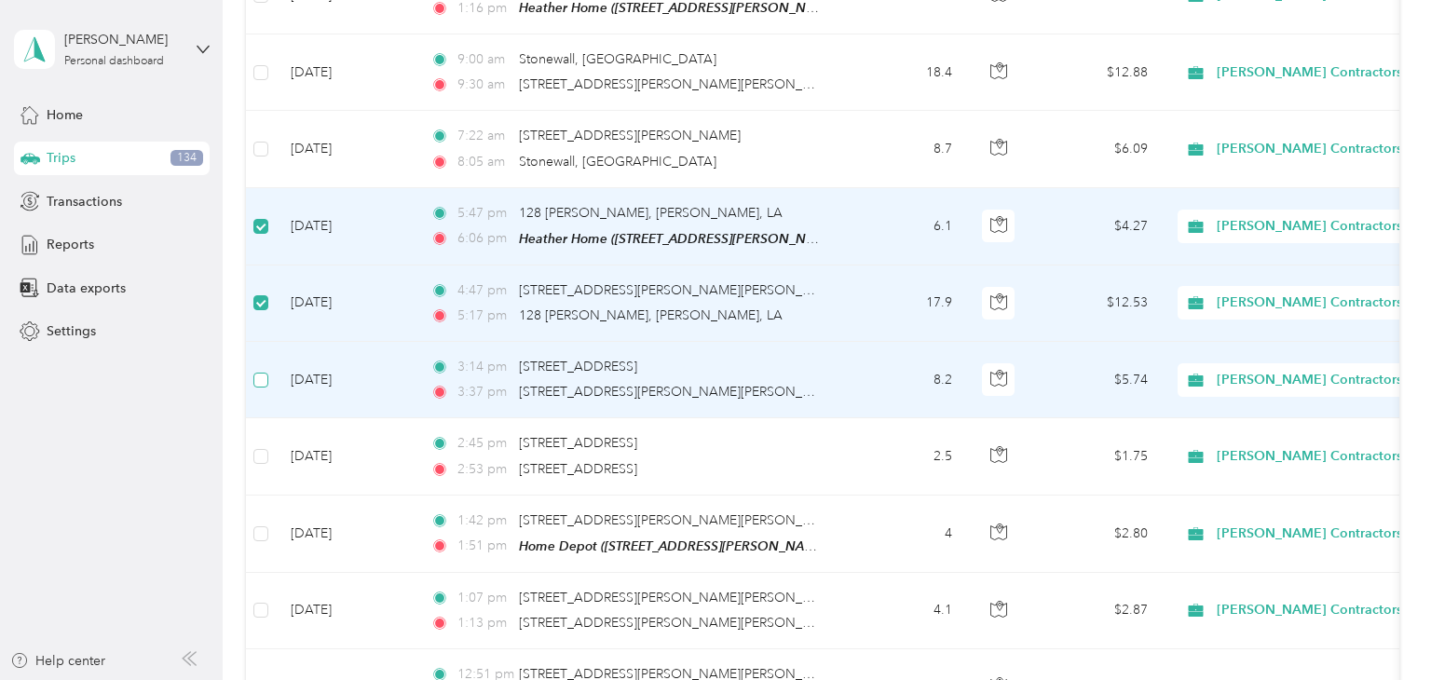
click at [264, 390] on label at bounding box center [260, 380] width 15 height 20
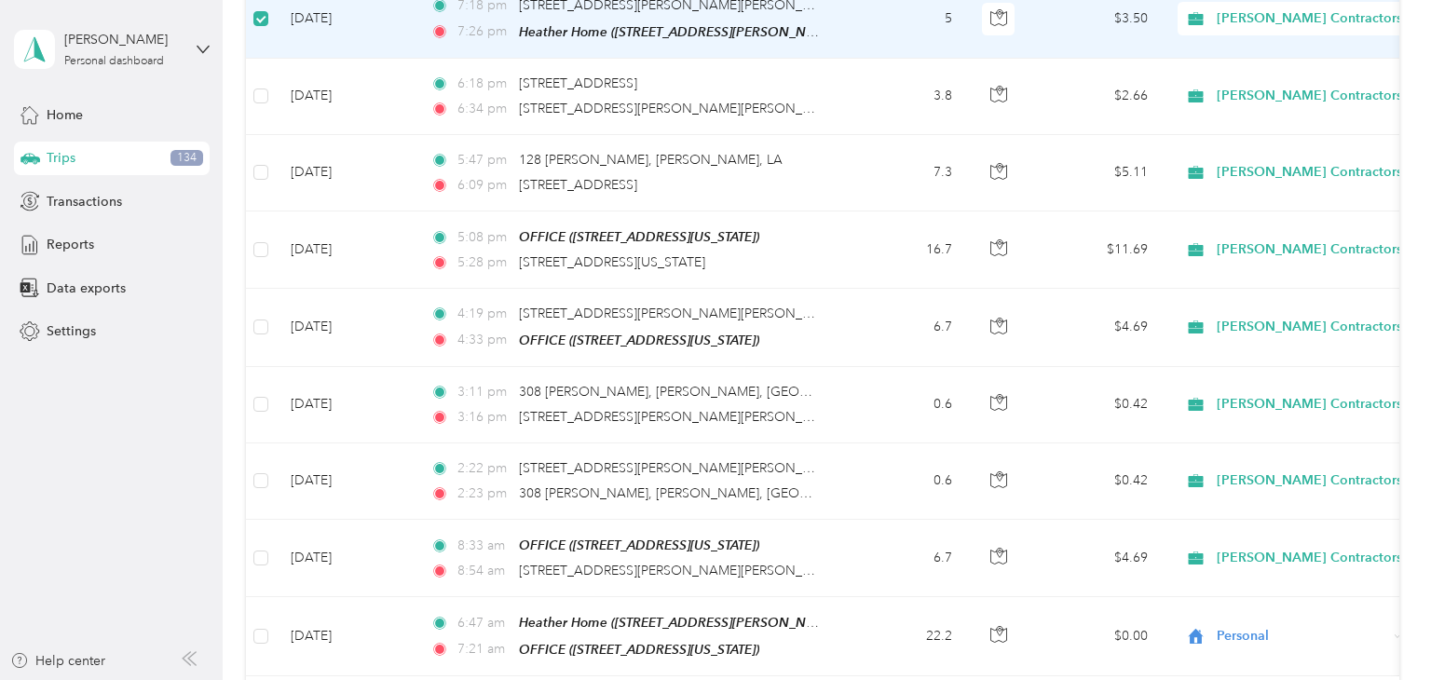
scroll to position [3528, 0]
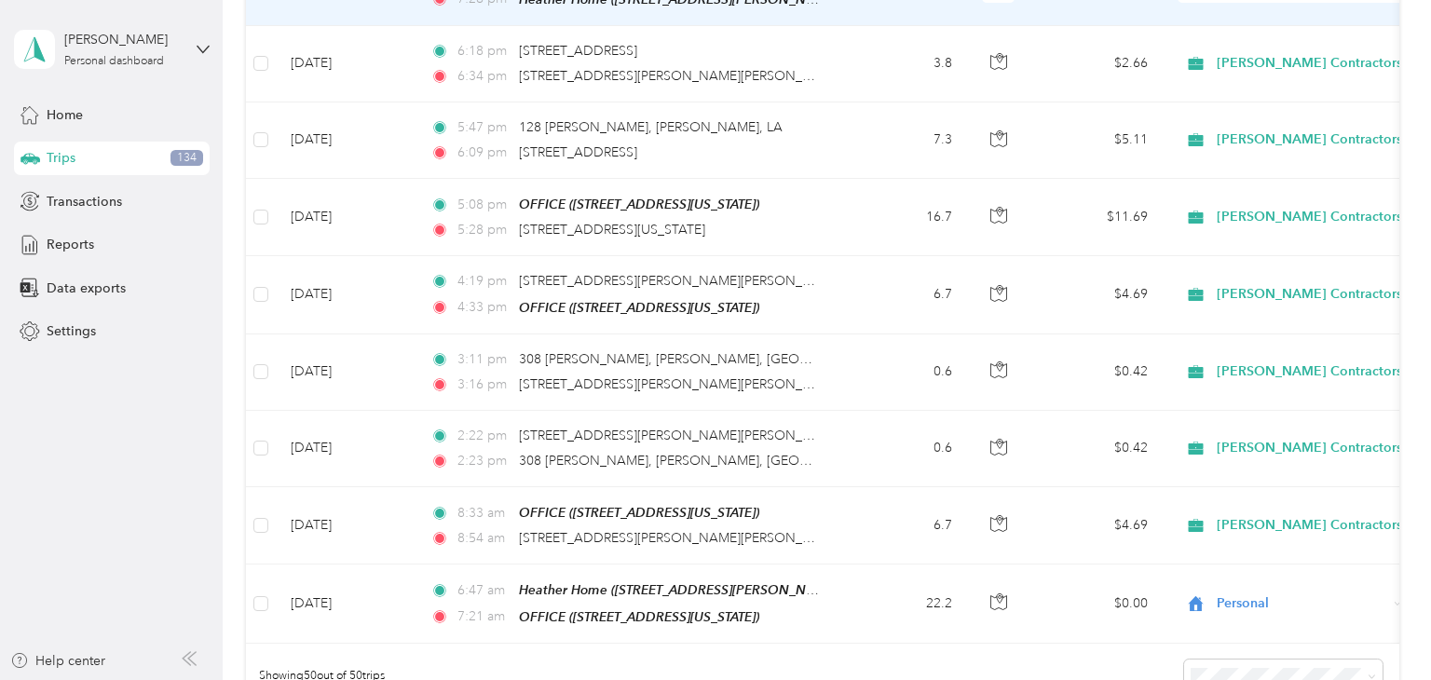
click at [266, 74] on label at bounding box center [260, 63] width 15 height 20
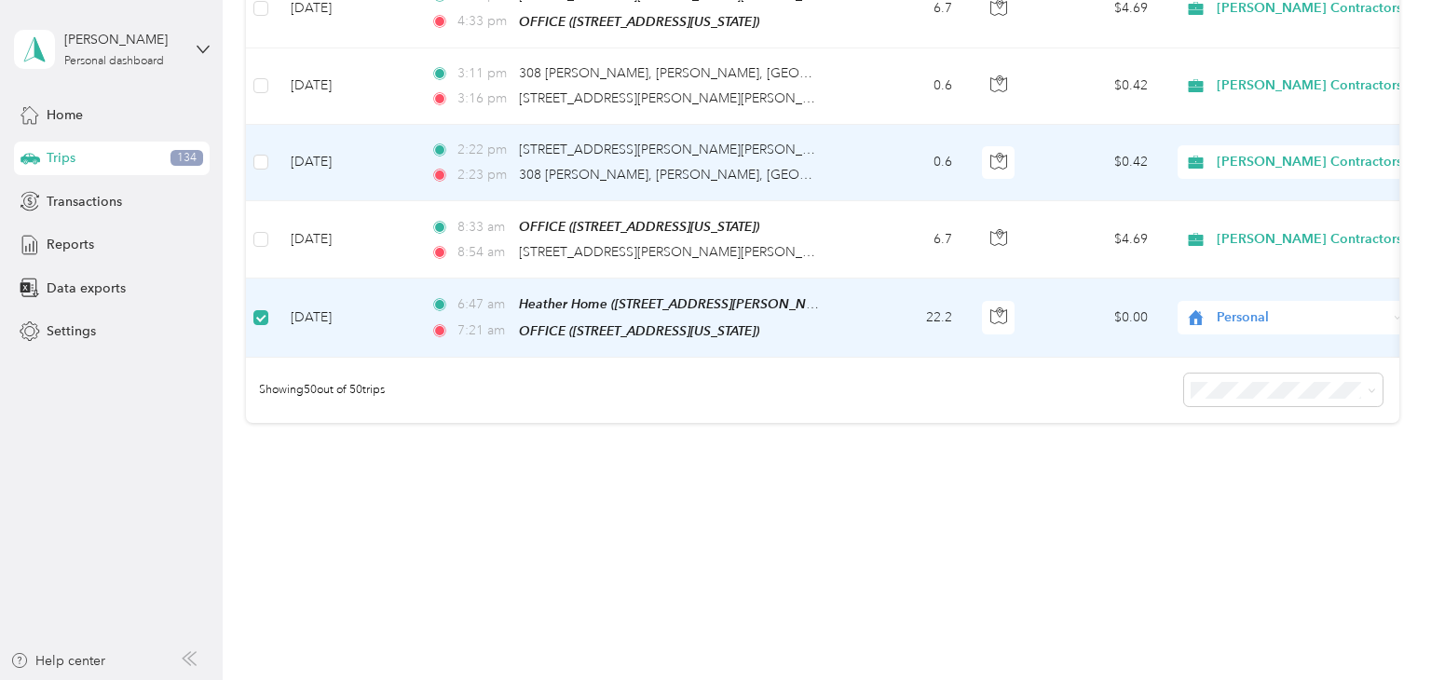
scroll to position [0, 0]
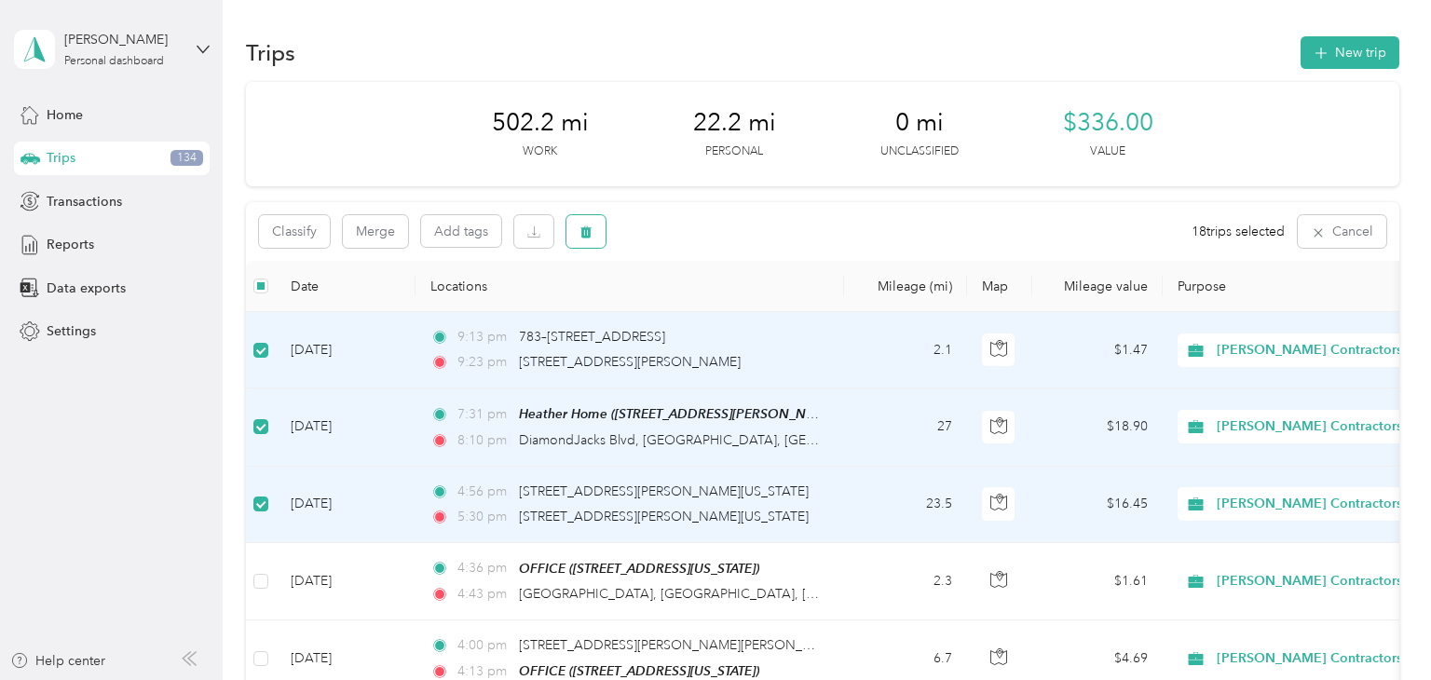
click at [592, 239] on icon "button" at bounding box center [585, 232] width 11 height 12
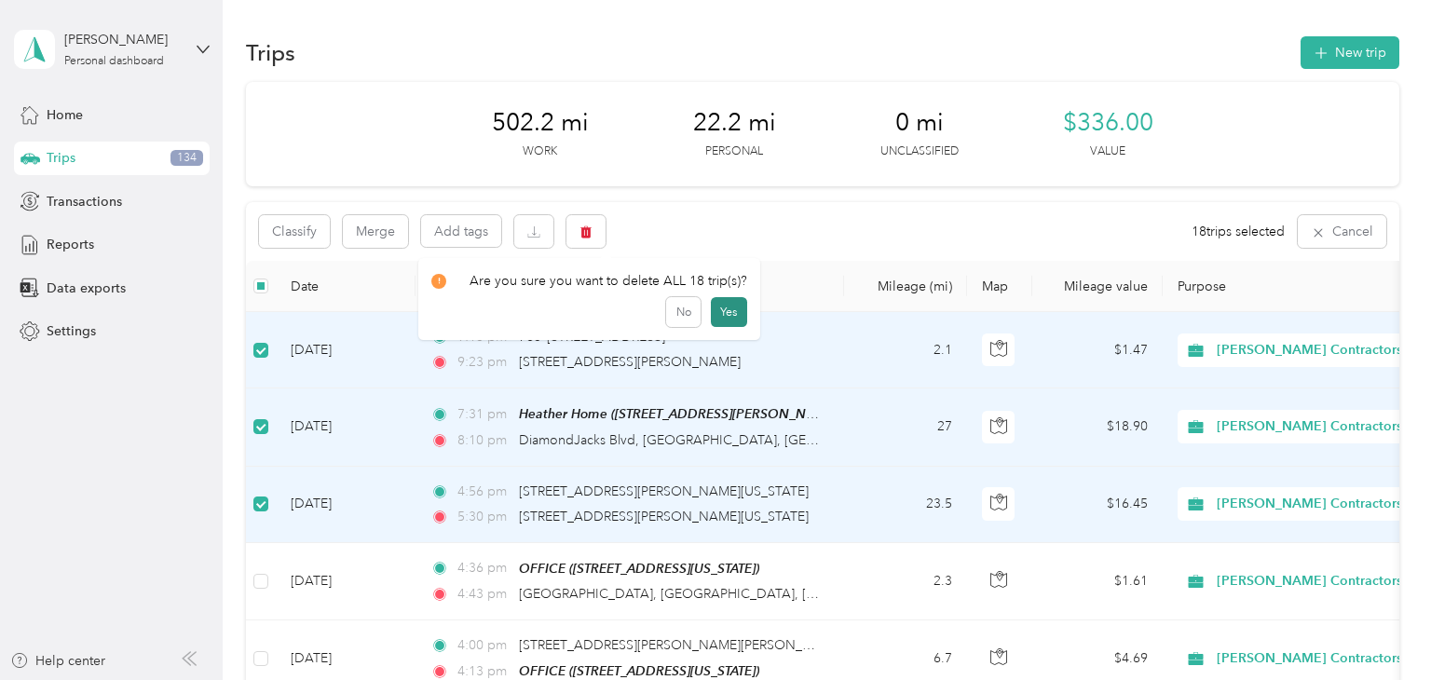
click at [747, 320] on button "Yes" at bounding box center [729, 312] width 36 height 30
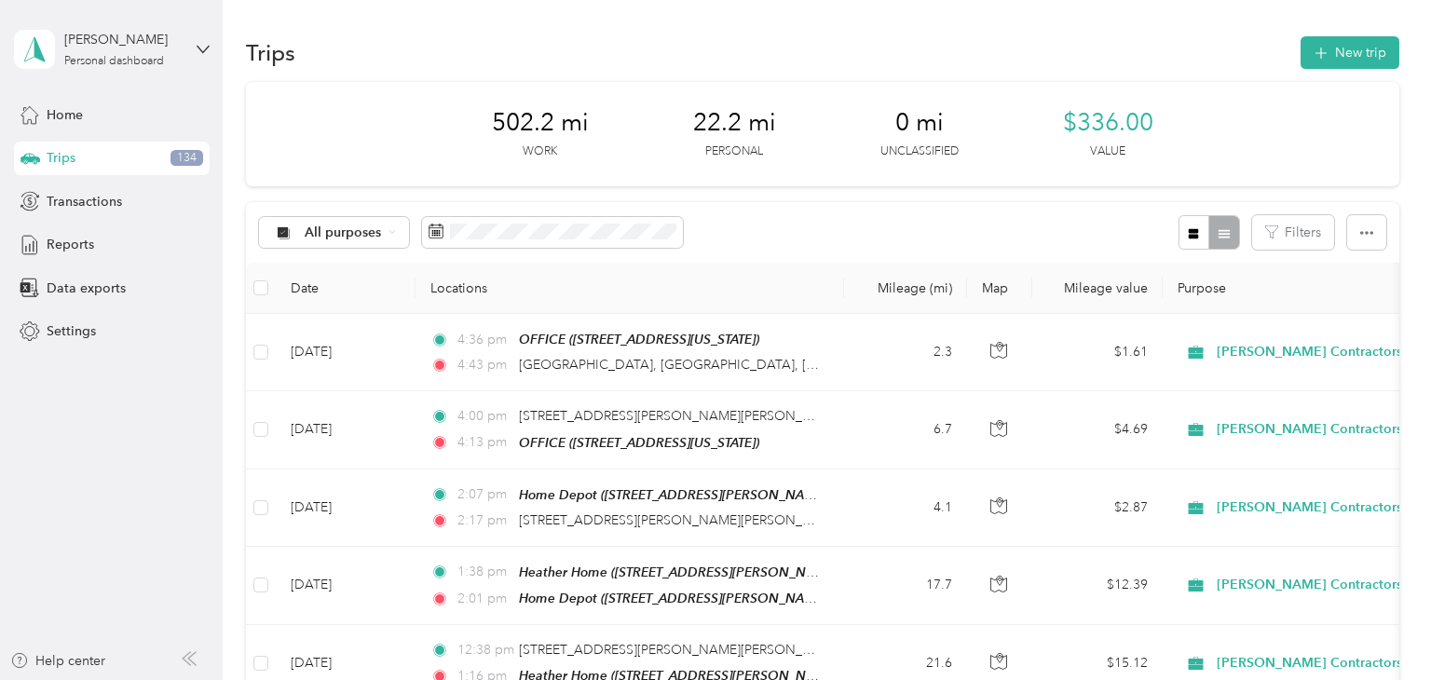
click at [57, 166] on span "Trips" at bounding box center [61, 158] width 29 height 20
click at [53, 114] on span "Home" at bounding box center [65, 115] width 36 height 20
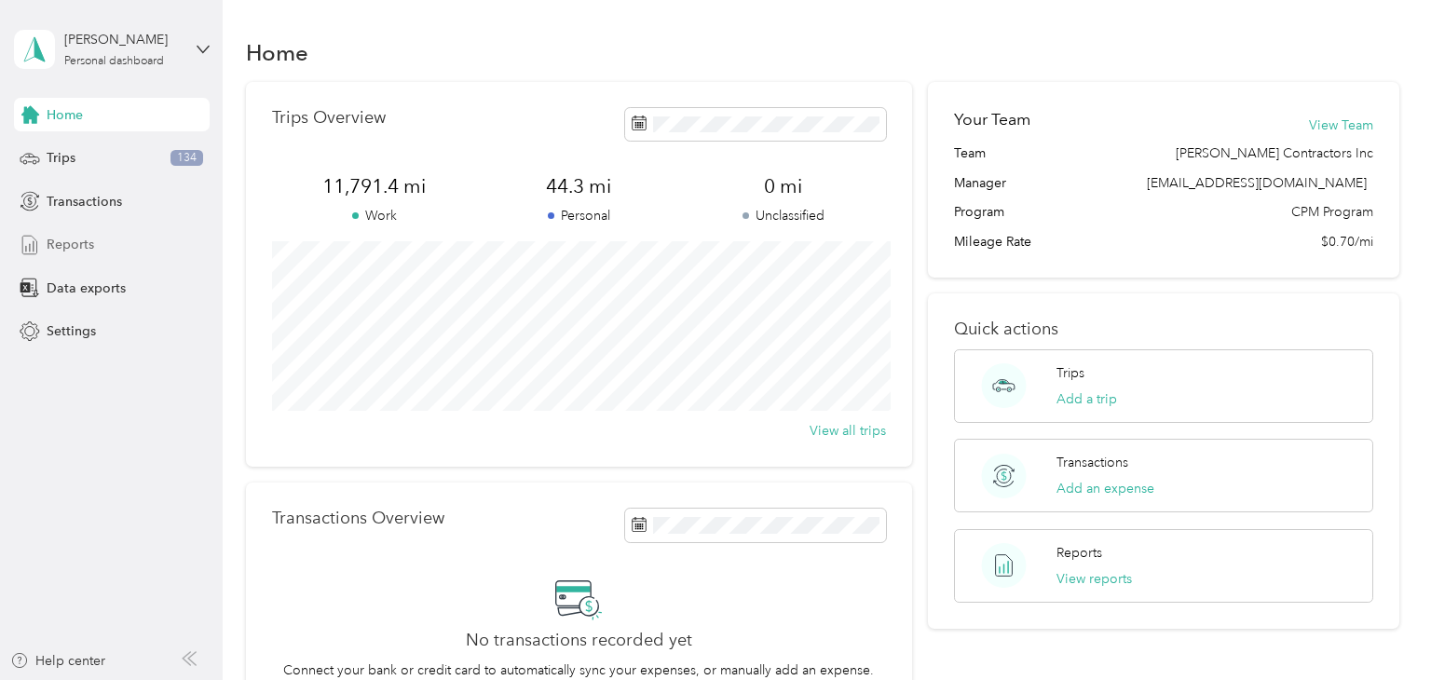
click at [74, 253] on span "Reports" at bounding box center [71, 245] width 48 height 20
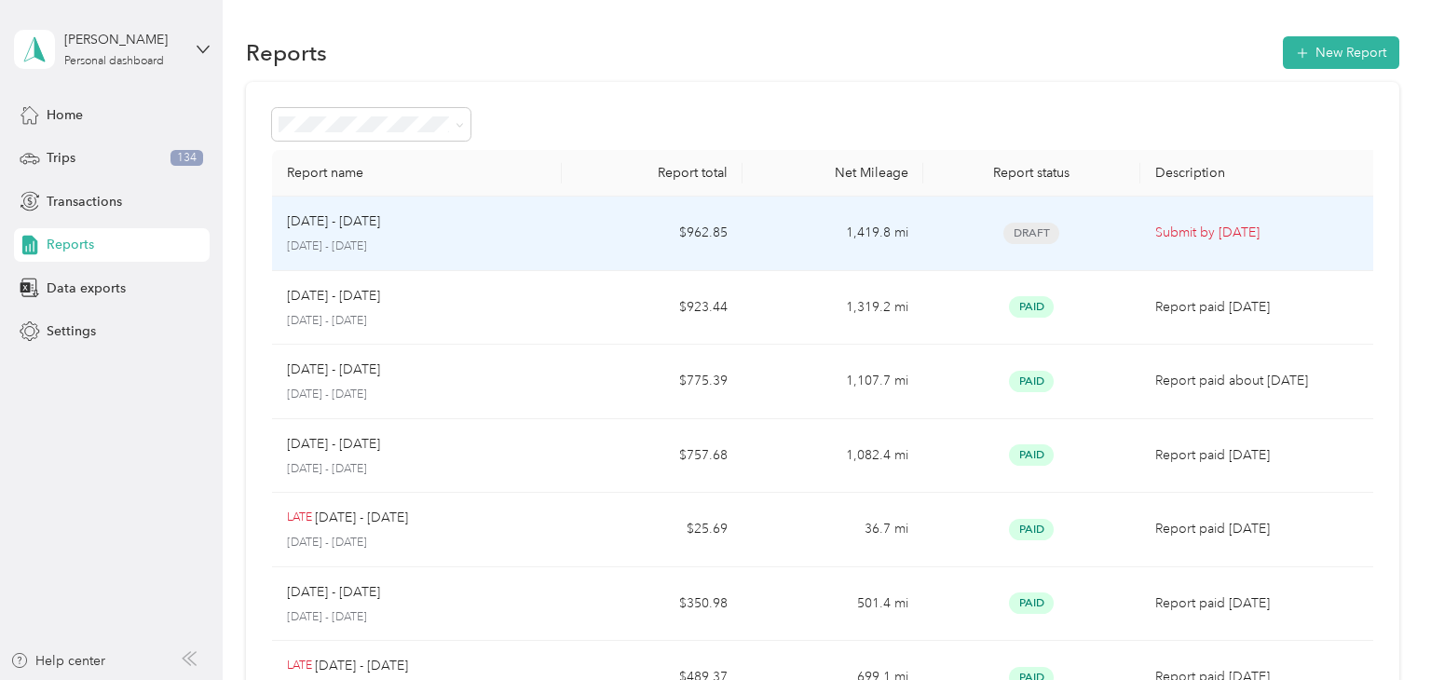
click at [519, 243] on div "[DATE] - [DATE] [DATE] - [DATE]" at bounding box center [417, 234] width 260 height 44
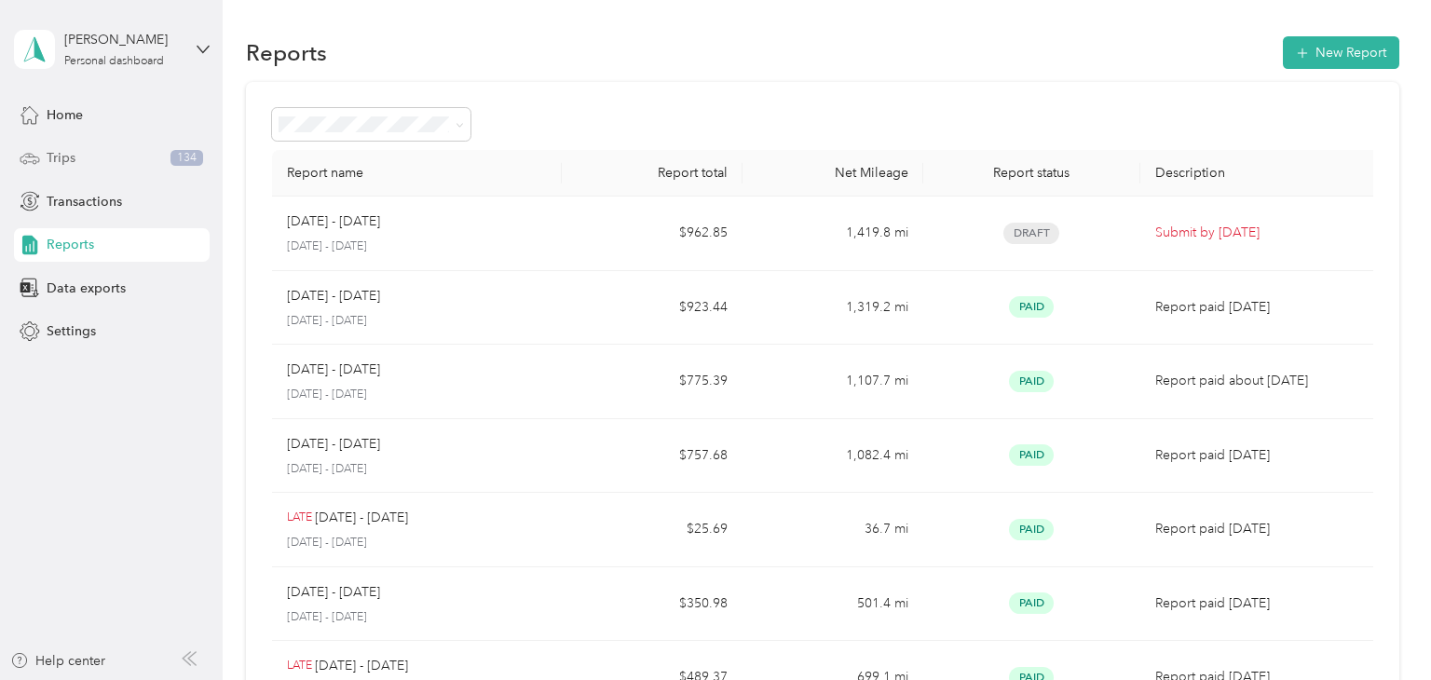
click at [55, 161] on span "Trips" at bounding box center [61, 158] width 29 height 20
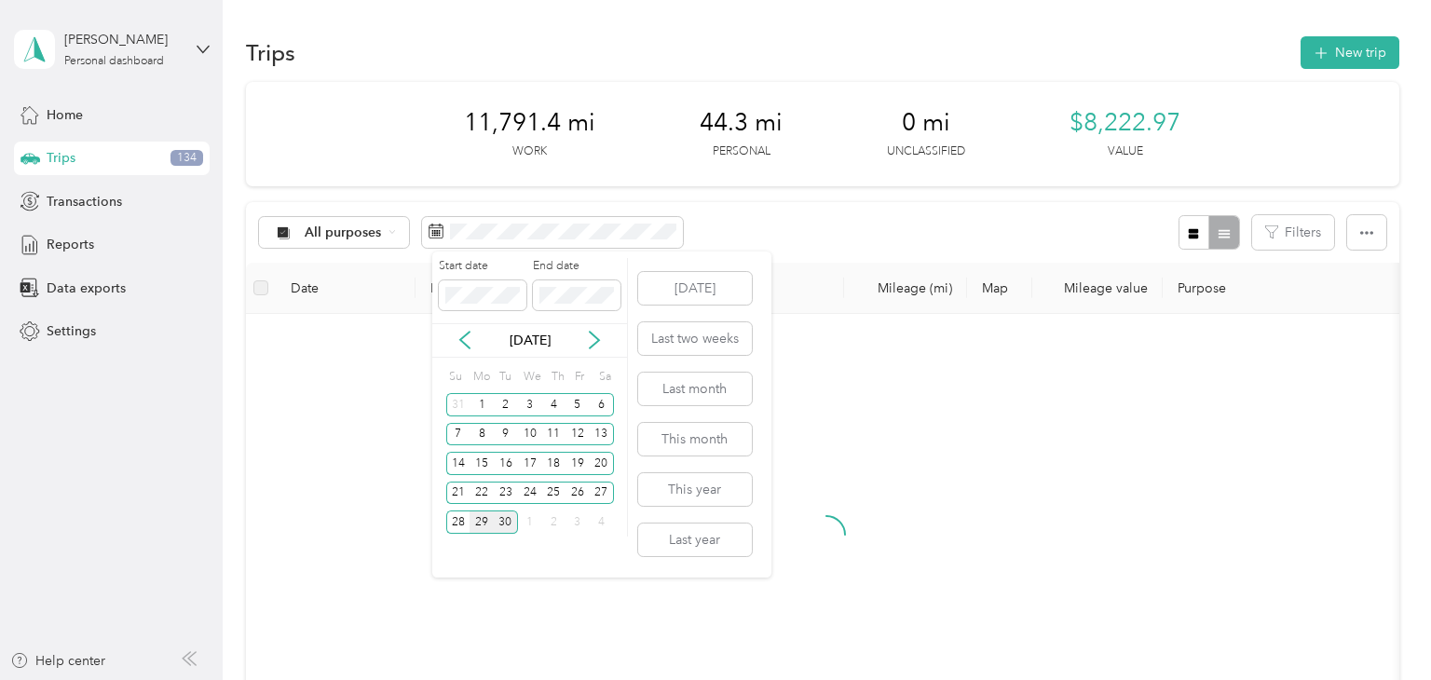
click at [476, 522] on div "29" at bounding box center [482, 522] width 24 height 23
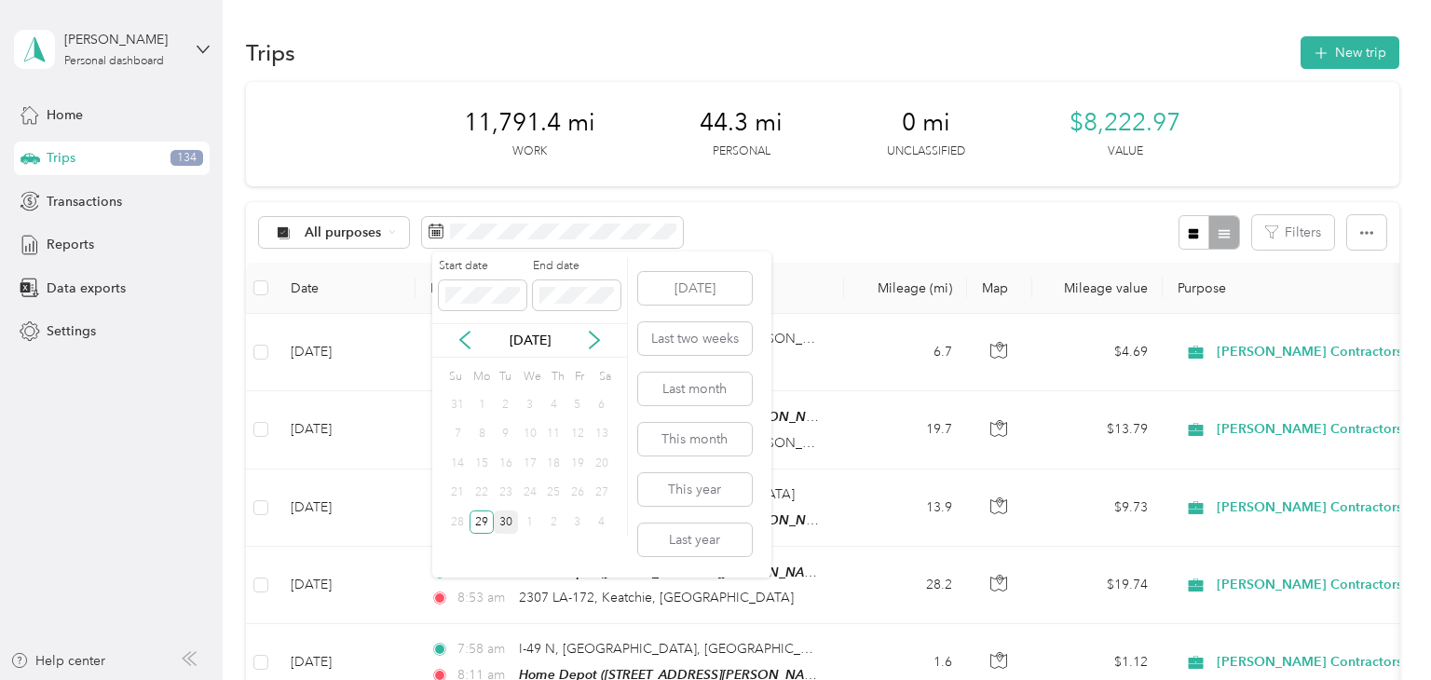
click at [506, 523] on div "30" at bounding box center [506, 522] width 24 height 23
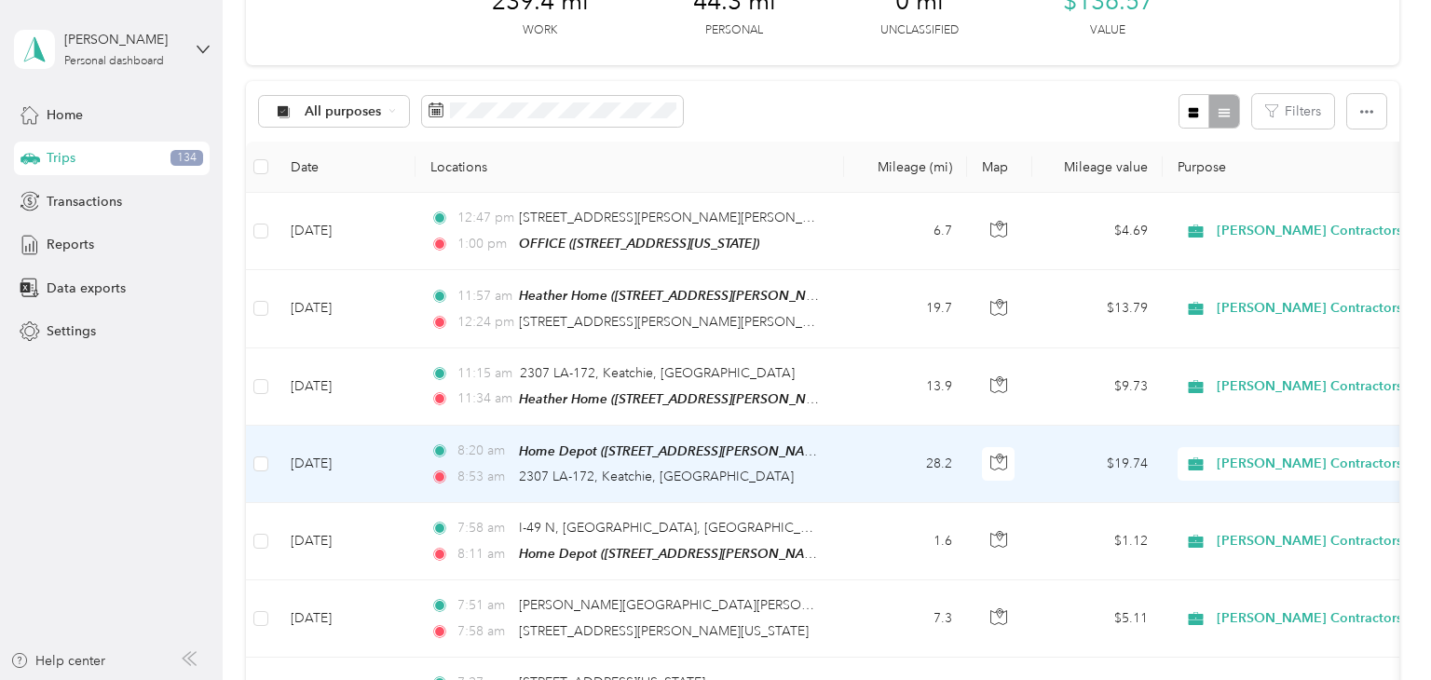
scroll to position [118, 0]
